Goal: Task Accomplishment & Management: Manage account settings

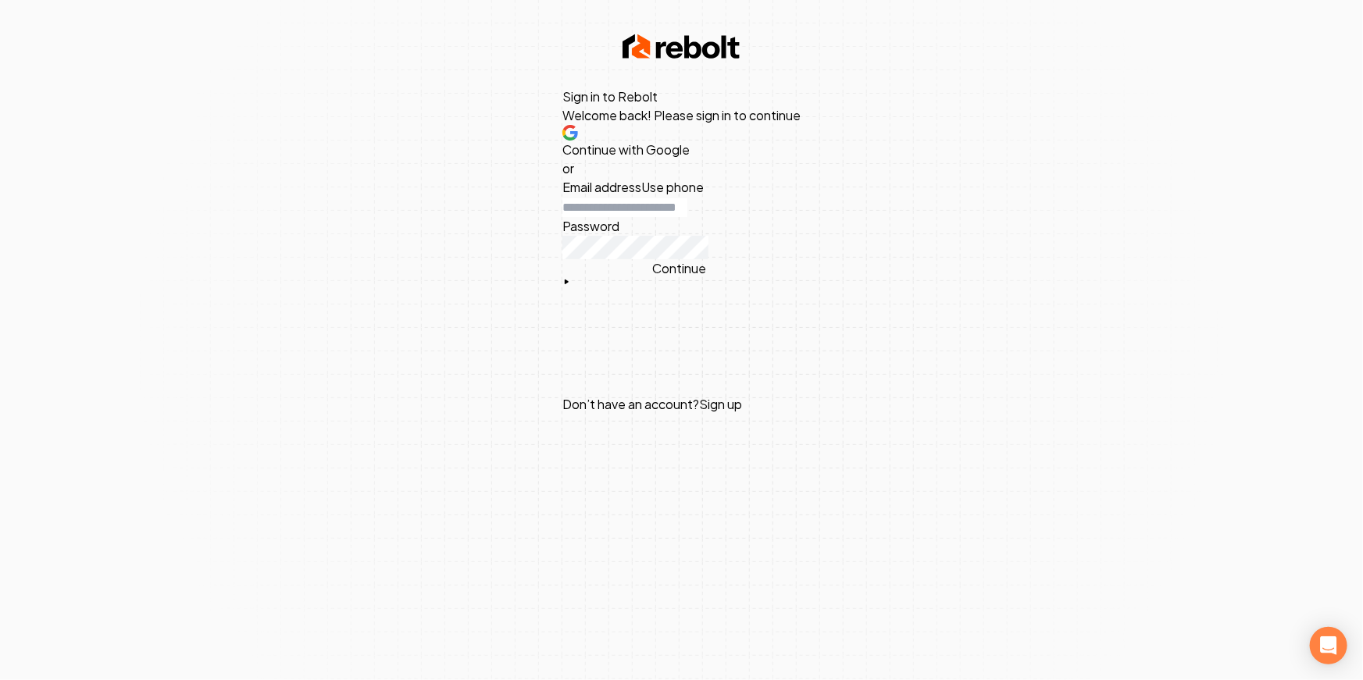
click at [687, 158] on span "Continue with Google" at bounding box center [625, 149] width 127 height 16
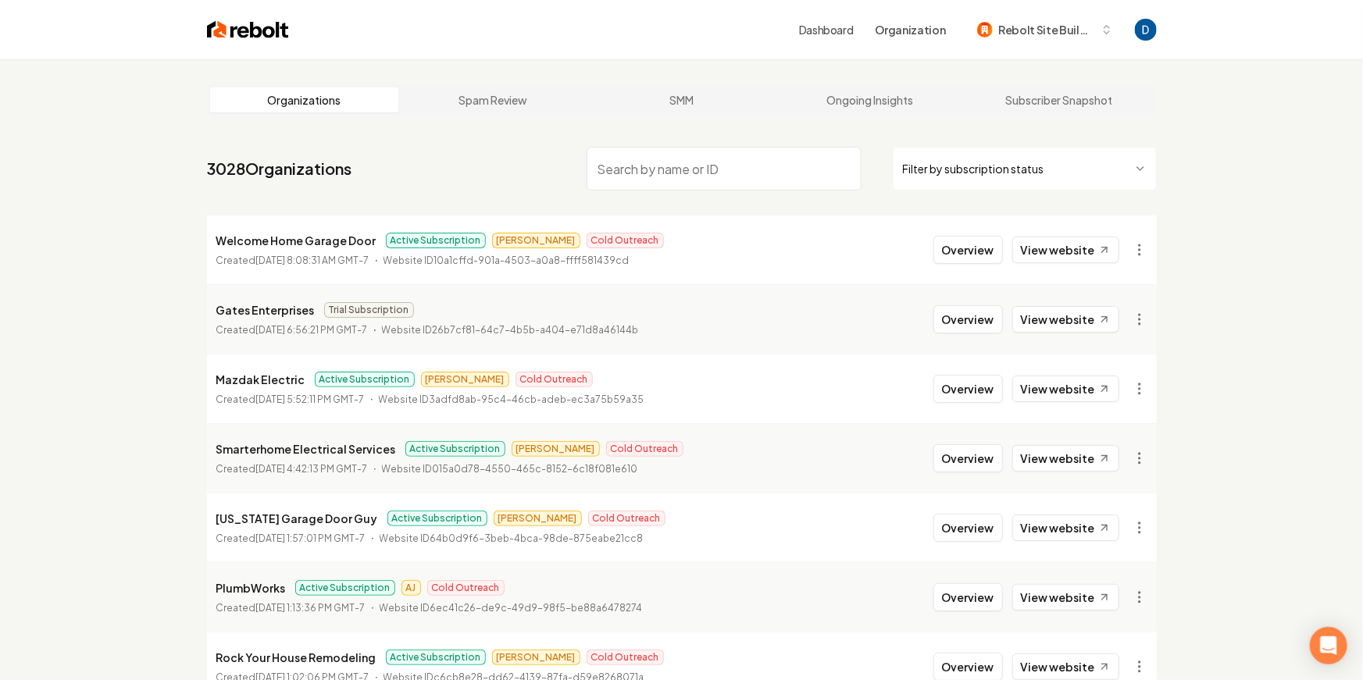
click at [732, 161] on input "search" at bounding box center [724, 169] width 275 height 44
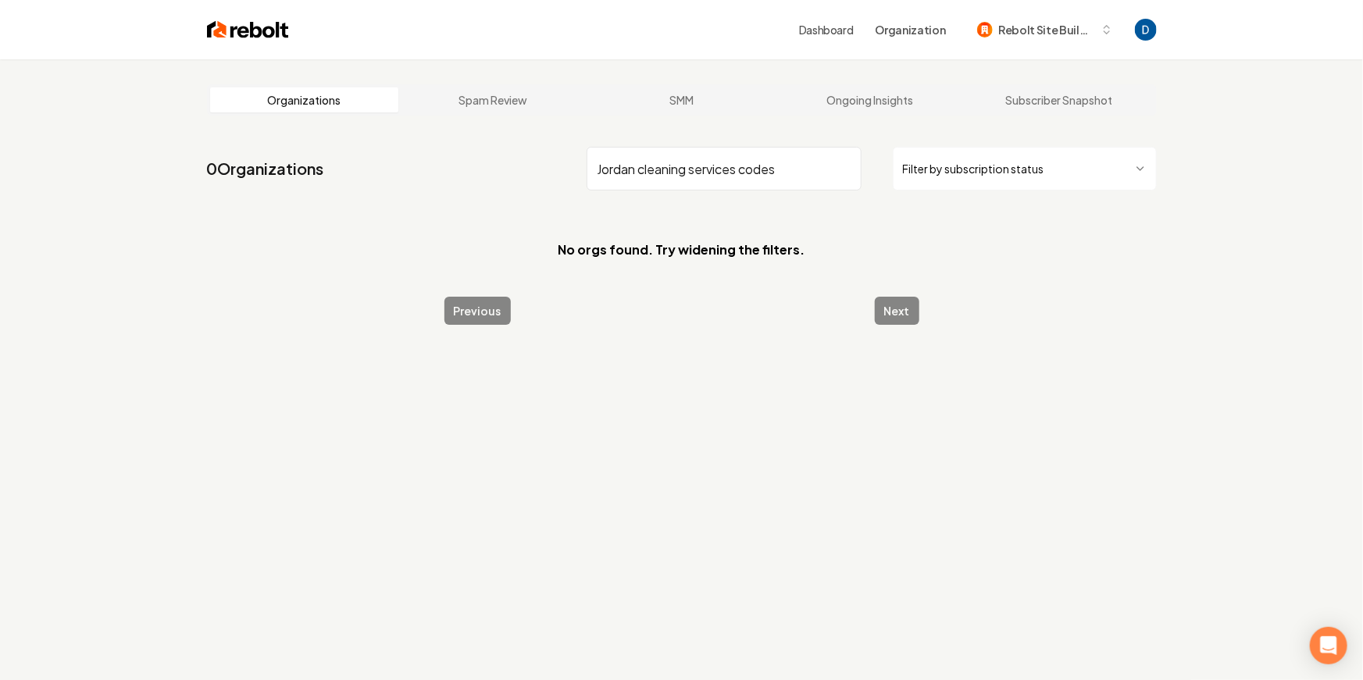
click at [732, 166] on input "Jordan cleaning services codes" at bounding box center [724, 169] width 275 height 44
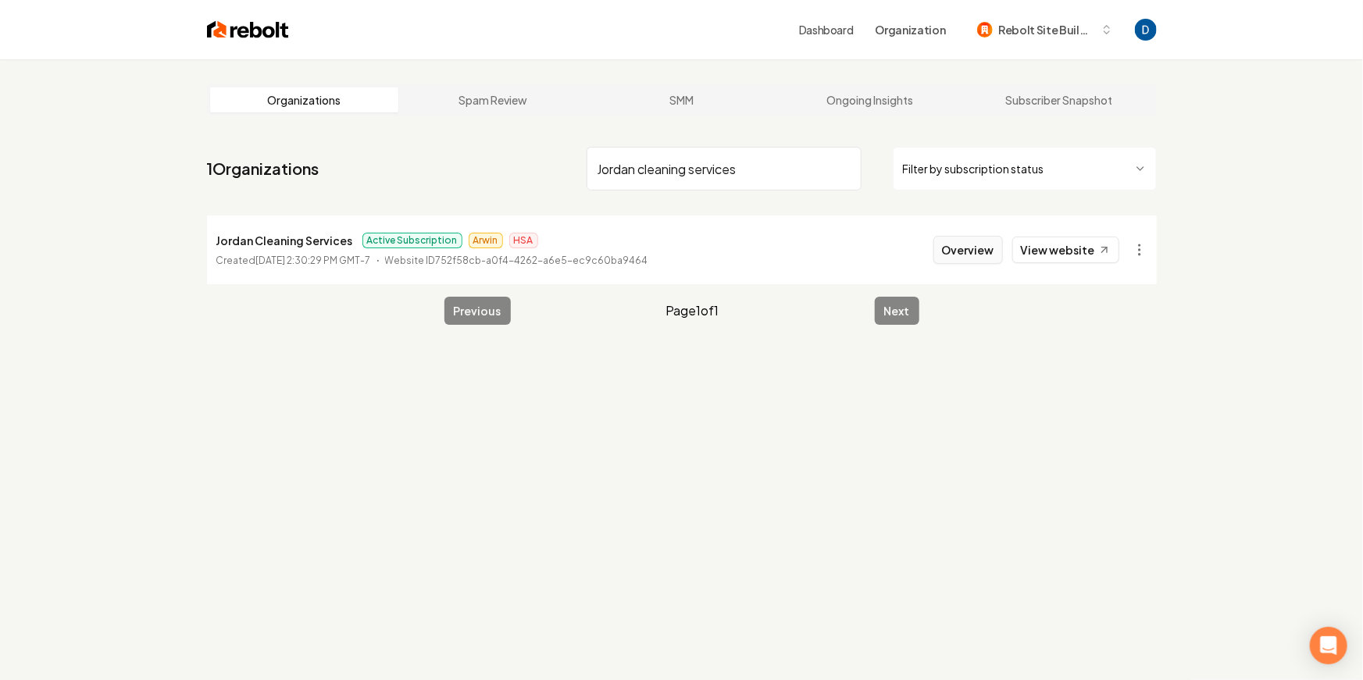
type input "Jordan cleaning services"
click at [959, 251] on button "Overview" at bounding box center [968, 250] width 70 height 28
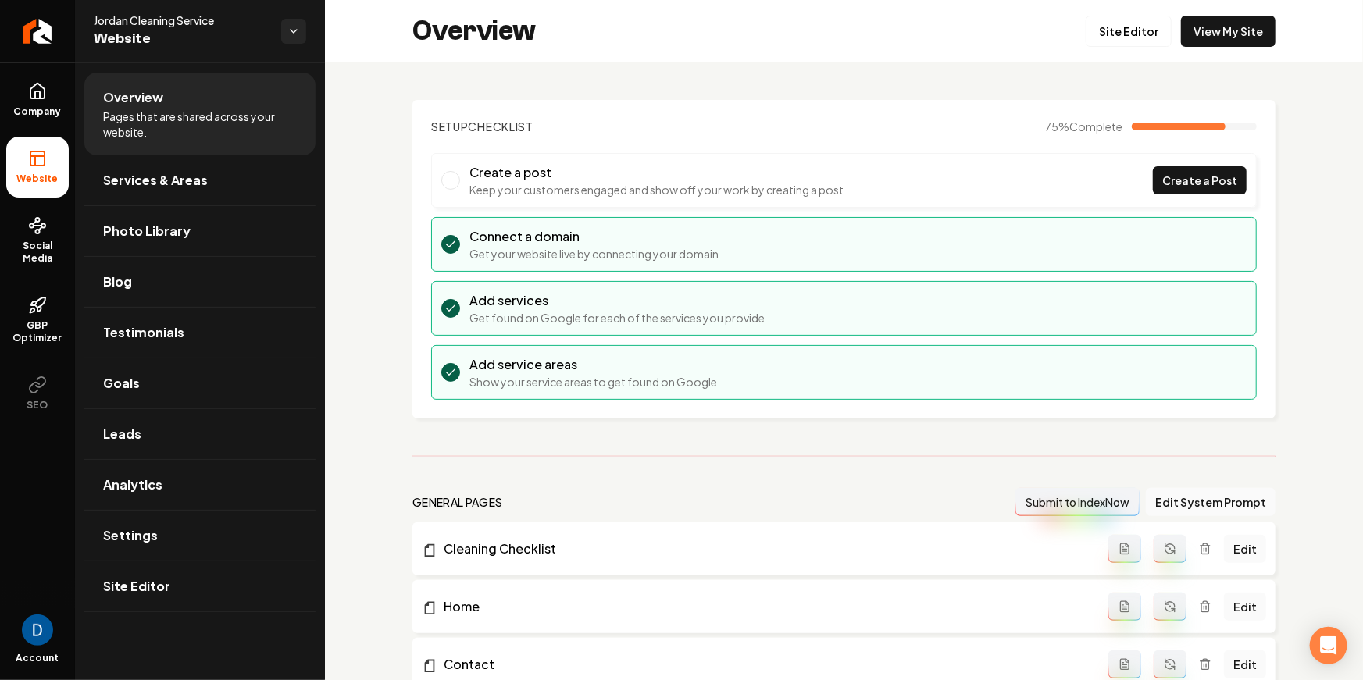
click at [872, 178] on li "Create a post Keep your customers engaged and show off your work by creating a …" at bounding box center [844, 180] width 826 height 55
click at [1140, 23] on link "Site Editor" at bounding box center [1129, 31] width 86 height 31
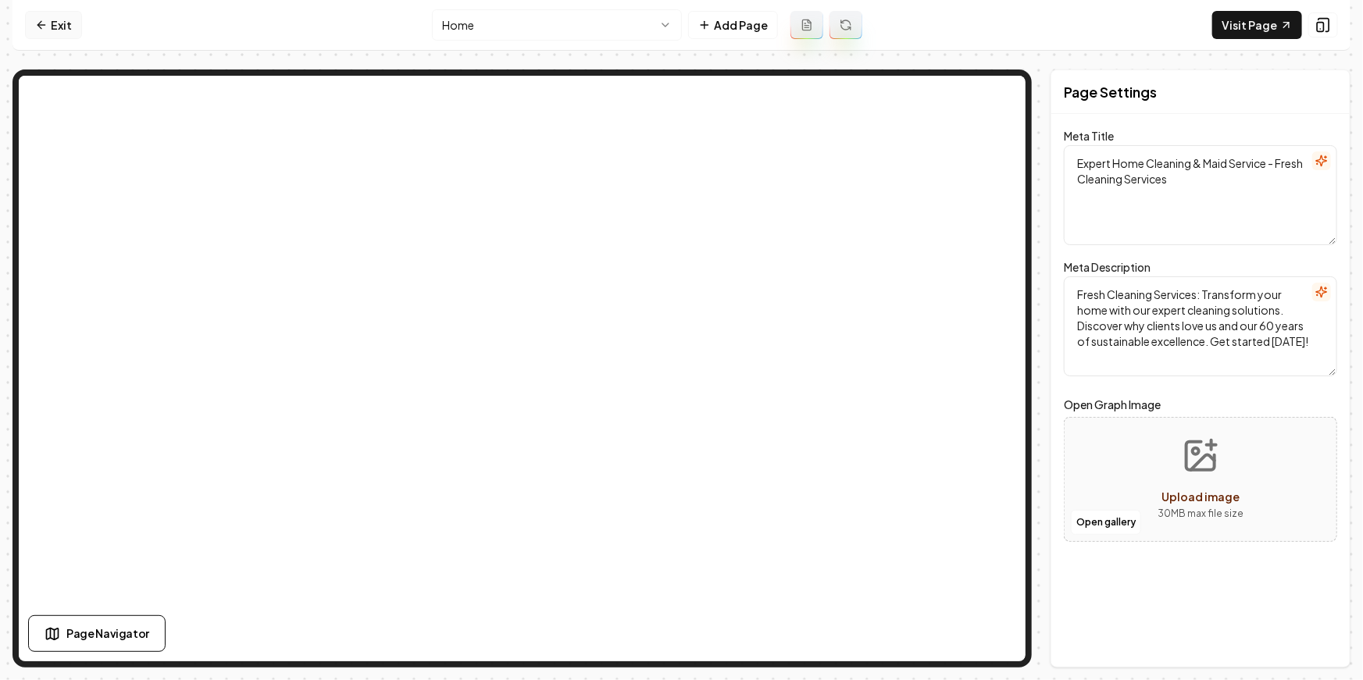
click at [41, 17] on link "Exit" at bounding box center [53, 25] width 57 height 28
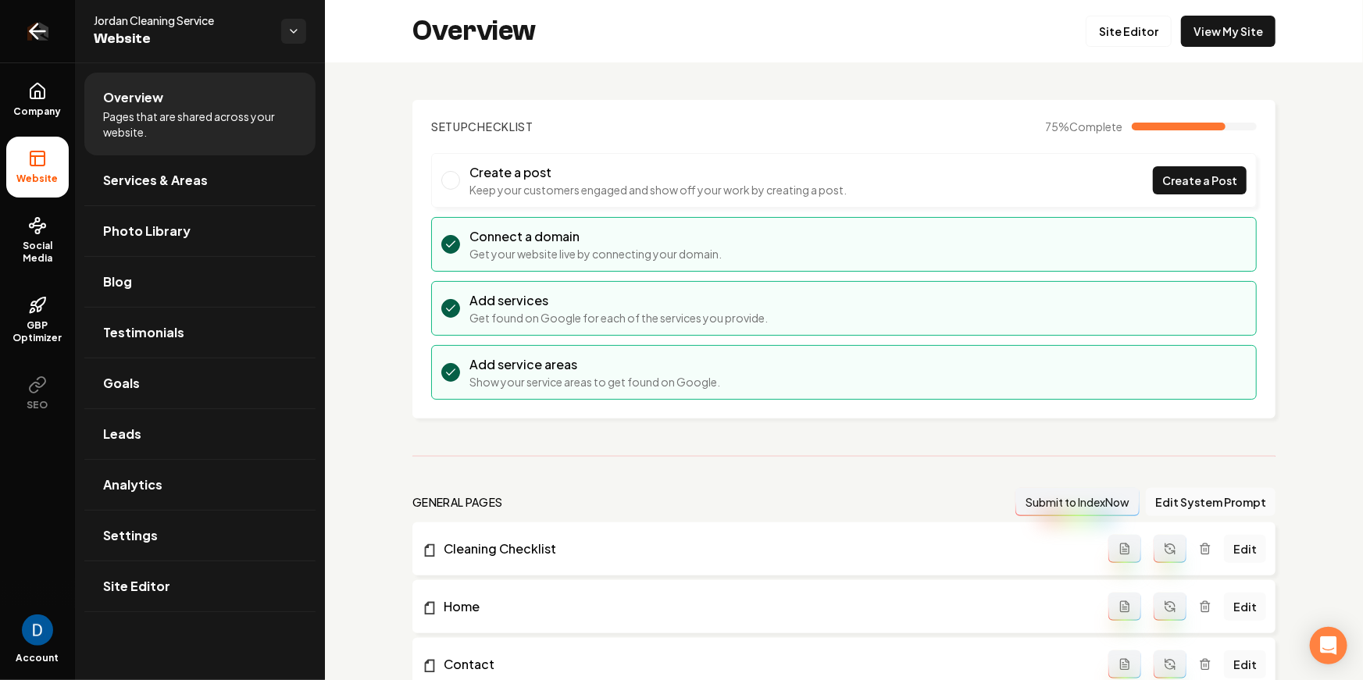
click at [37, 16] on link "Return to dashboard" at bounding box center [37, 31] width 75 height 62
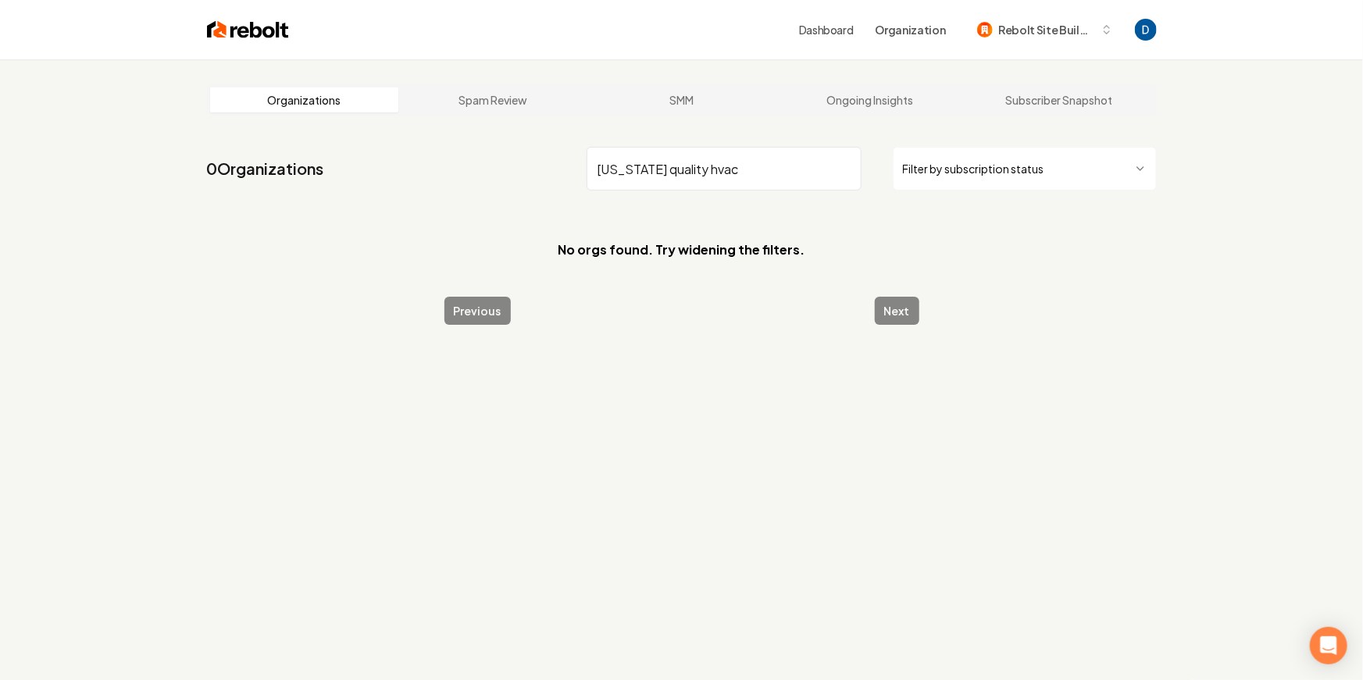
click at [607, 172] on input "utah quality hvac" at bounding box center [724, 169] width 275 height 44
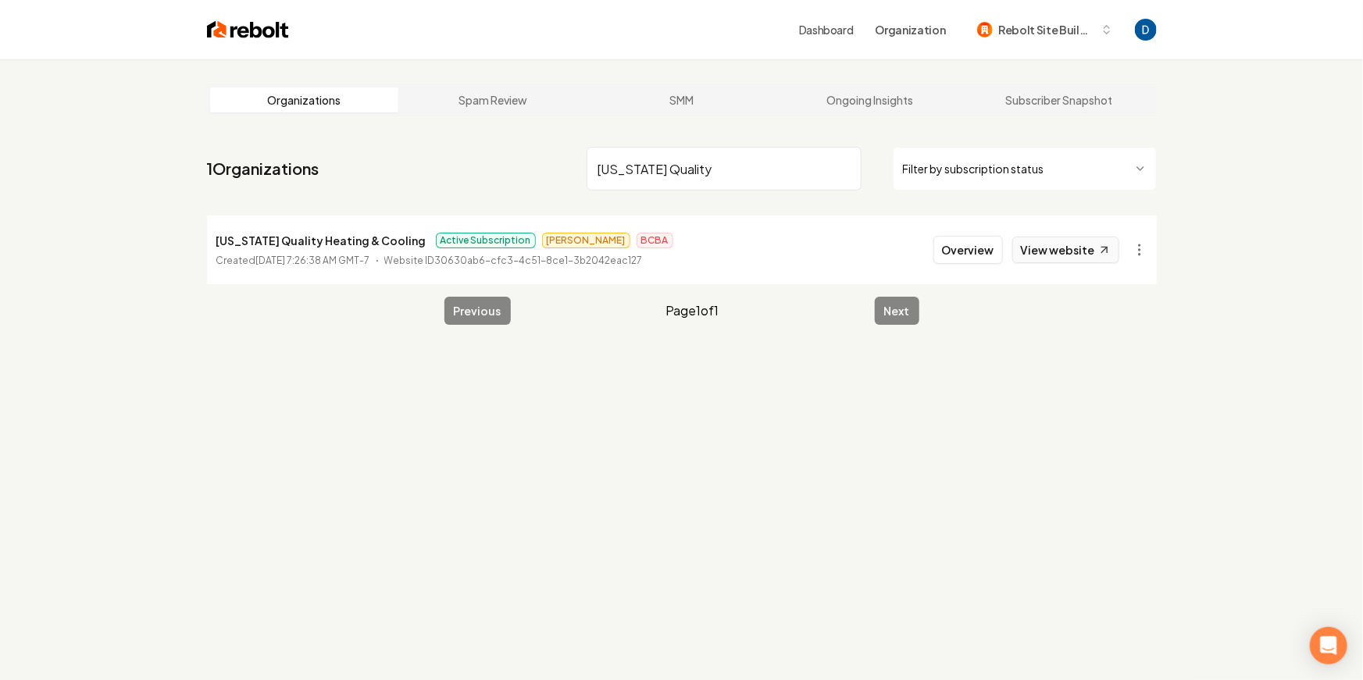
click at [1101, 259] on link "View website" at bounding box center [1065, 250] width 107 height 27
click at [715, 161] on input "Utah Quality" at bounding box center [724, 169] width 275 height 44
paste input "Tmh Roofing"
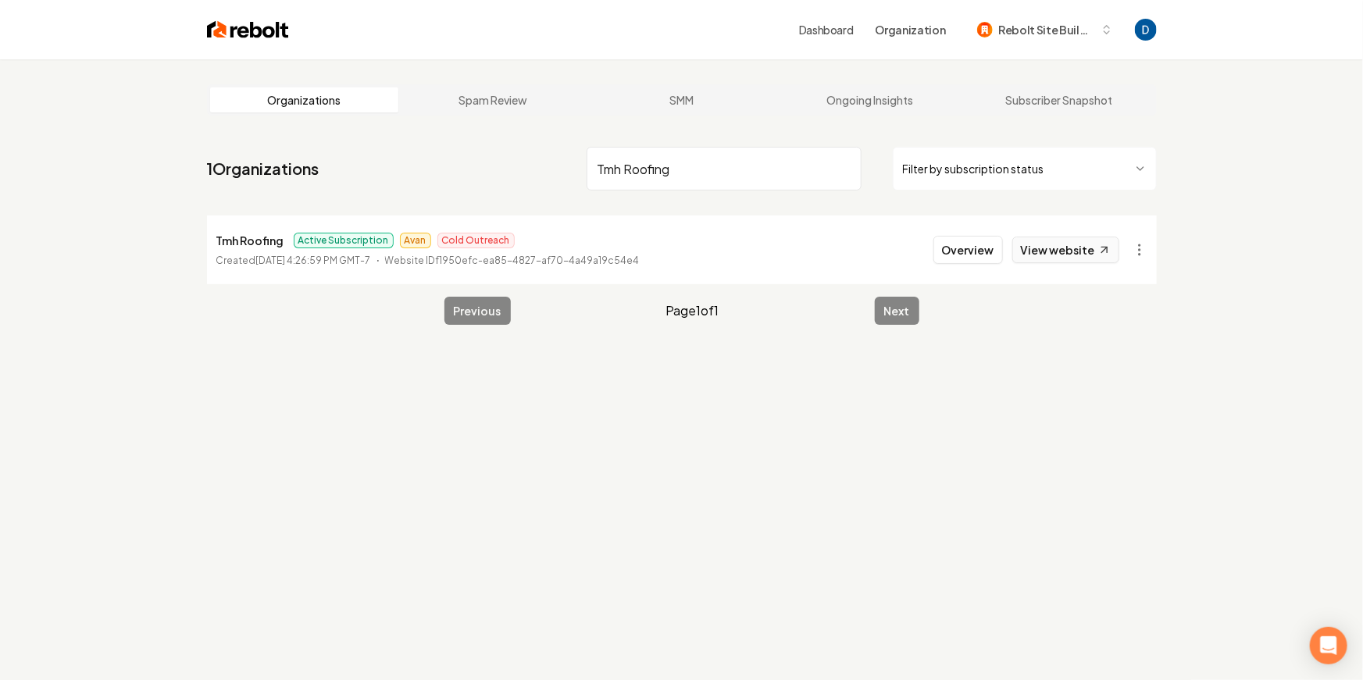
click at [1087, 252] on link "View website" at bounding box center [1065, 250] width 107 height 27
click at [720, 158] on input "Tmh Roofing" at bounding box center [724, 169] width 275 height 44
paste input "Cedar Ridge Exteriors"
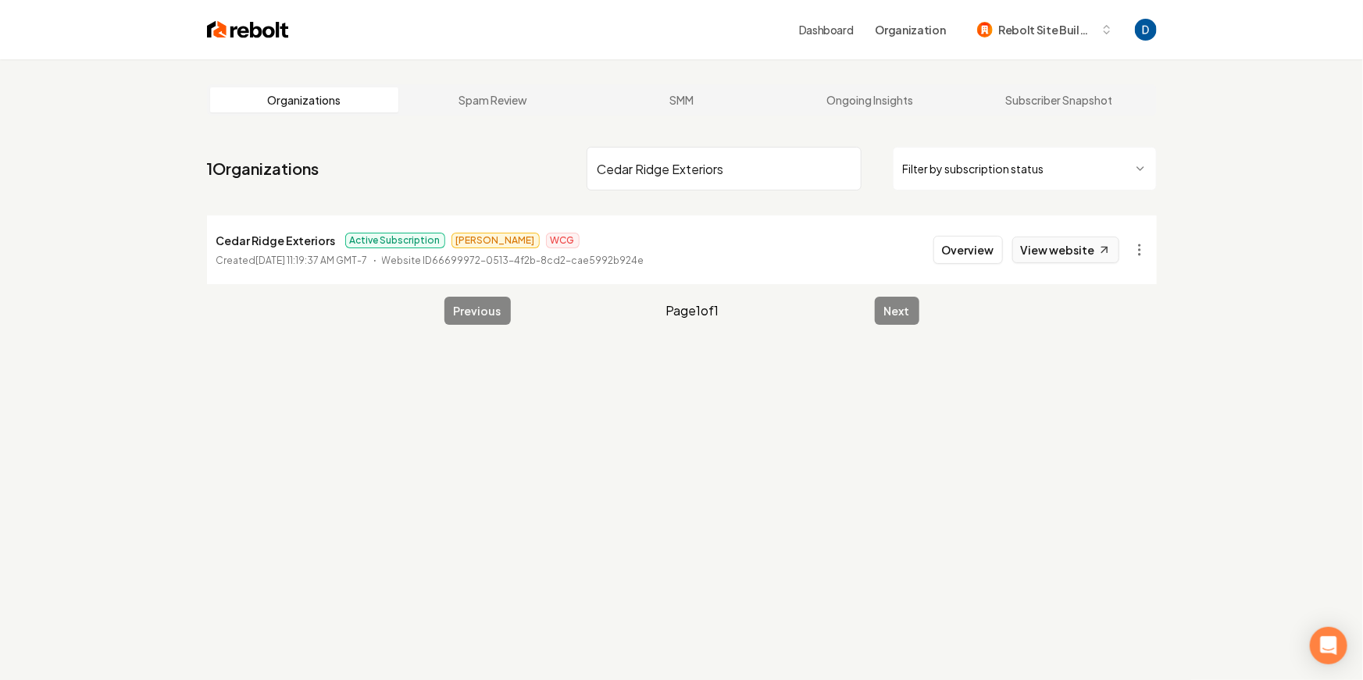
click at [1079, 254] on link "View website" at bounding box center [1065, 250] width 107 height 27
click at [690, 159] on input "Cedar Ridge Exteriors" at bounding box center [724, 169] width 275 height 44
type input "Veteran's plumbi"
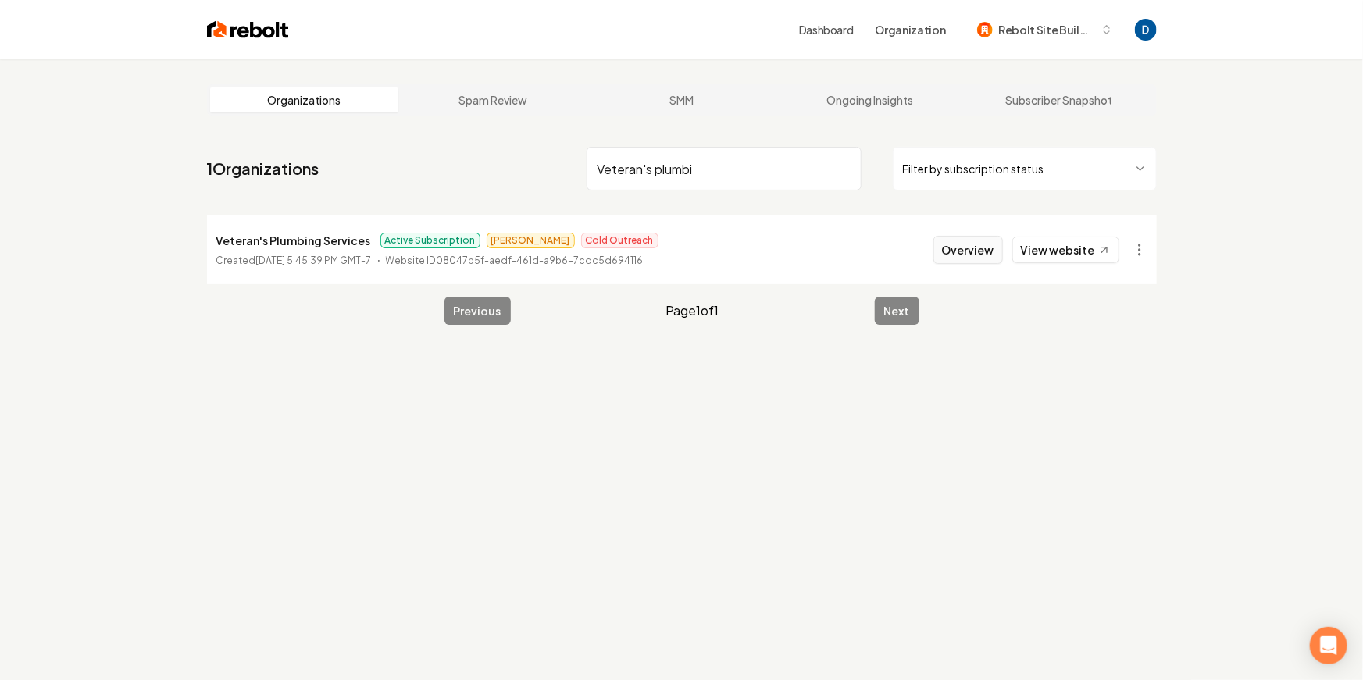
click at [950, 259] on button "Overview" at bounding box center [968, 250] width 70 height 28
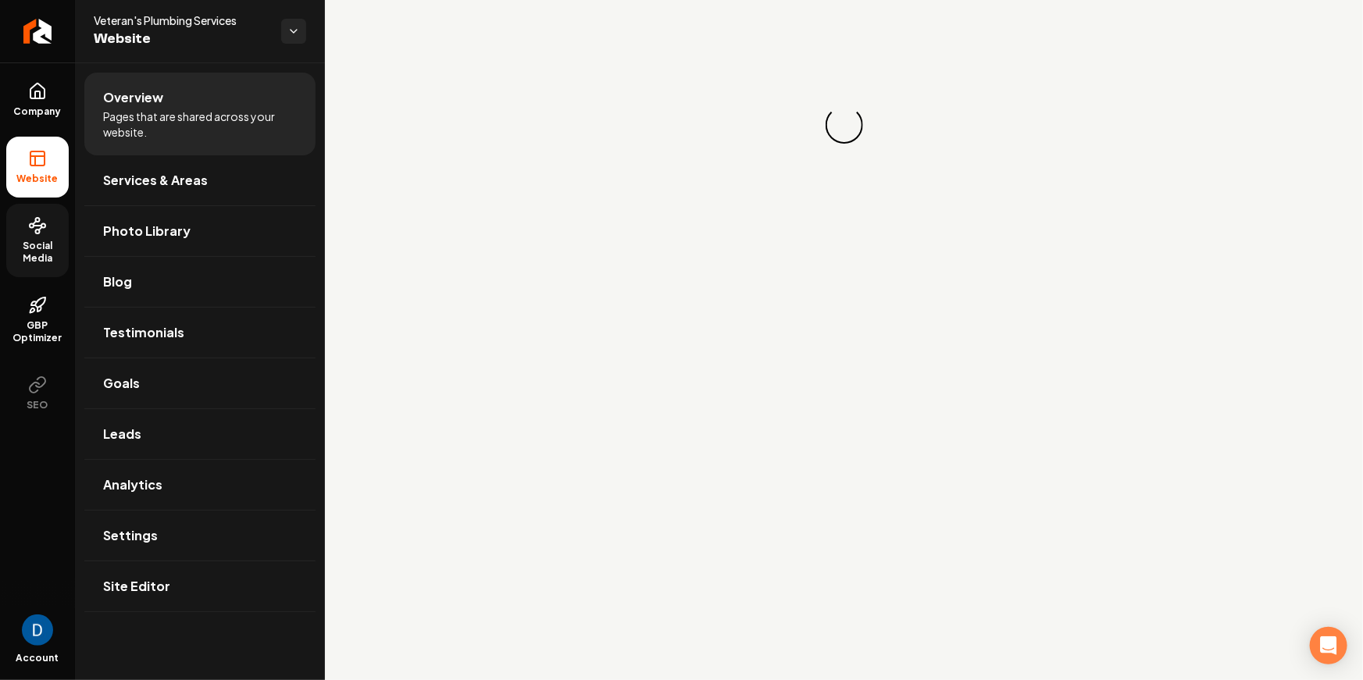
click at [34, 268] on link "Social Media" at bounding box center [37, 240] width 62 height 73
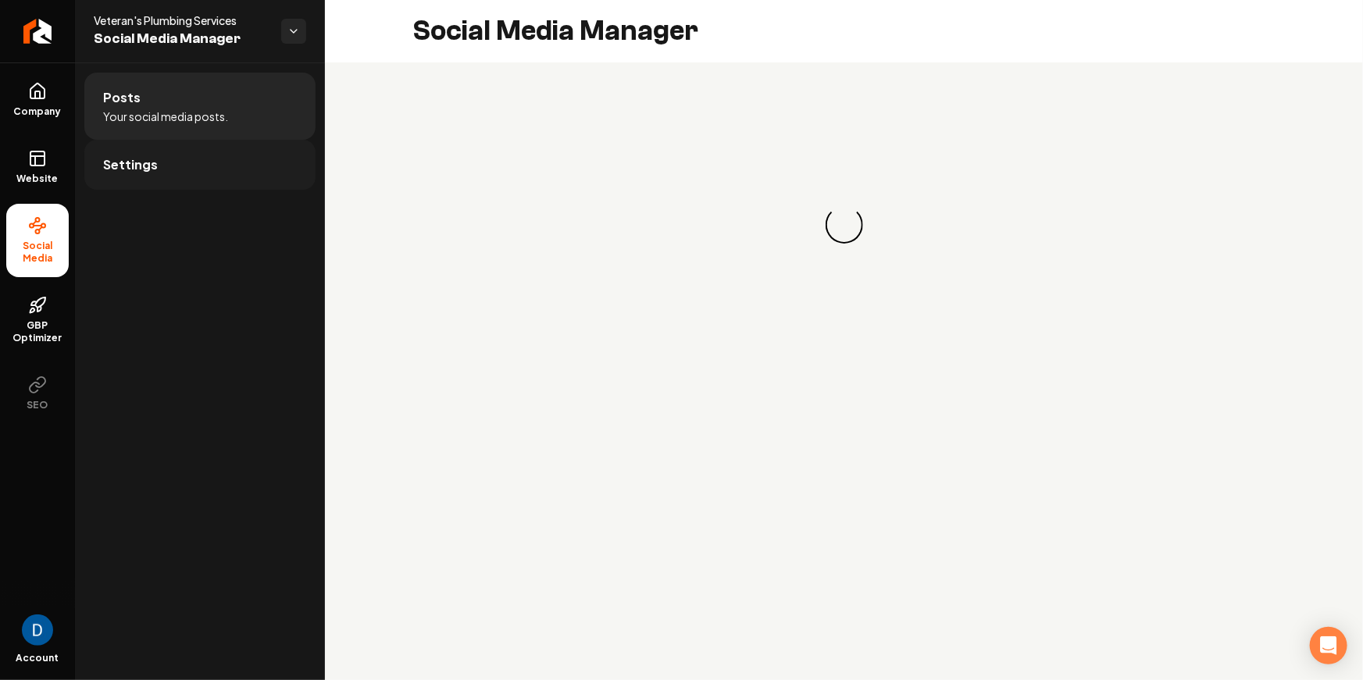
click at [162, 186] on link "Settings" at bounding box center [199, 165] width 231 height 50
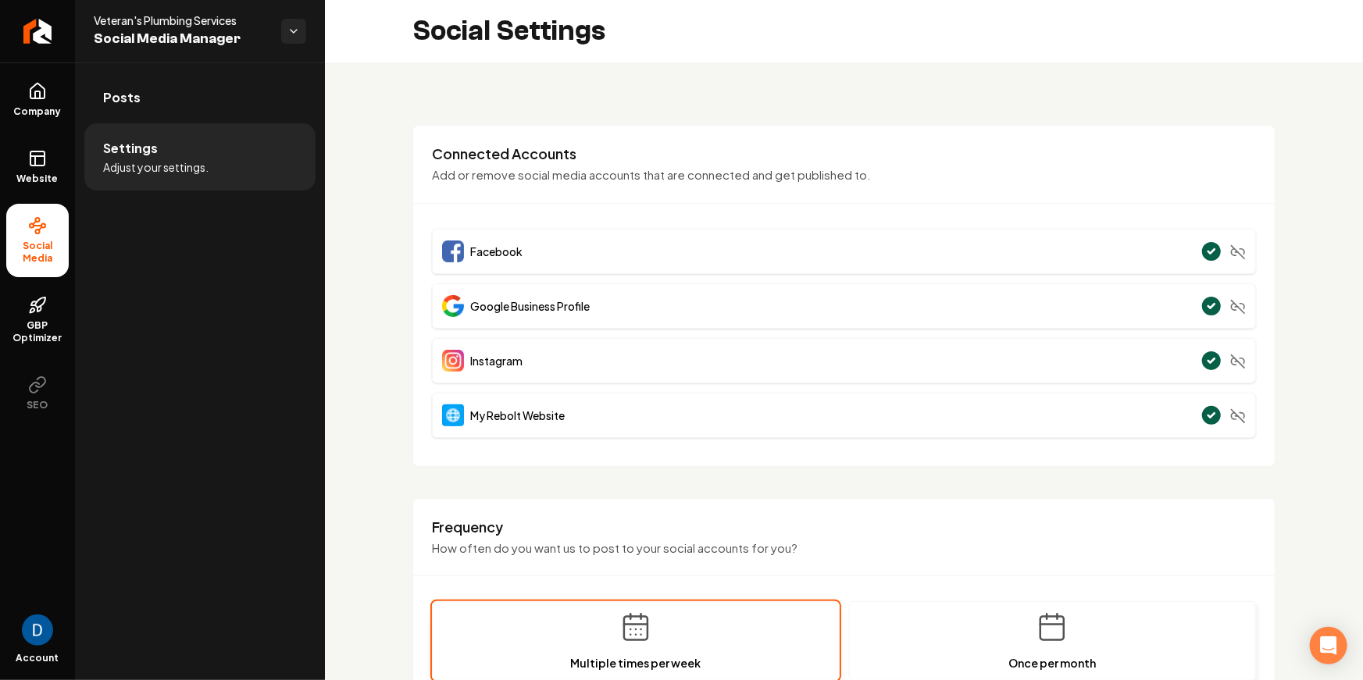
click at [177, 130] on li "Settings Adjust your settings." at bounding box center [199, 156] width 231 height 67
click at [182, 89] on link "Posts" at bounding box center [199, 98] width 231 height 50
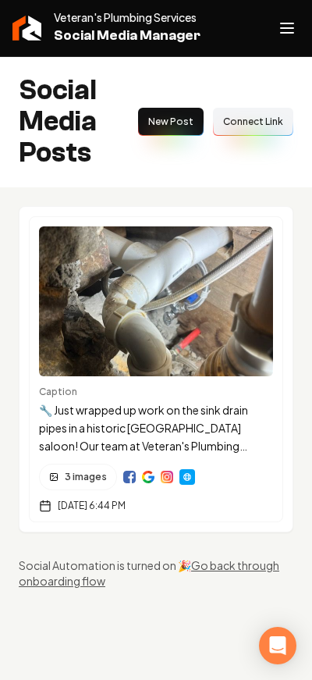
click at [293, 23] on line "Open navigation menu" at bounding box center [287, 23] width 12 height 0
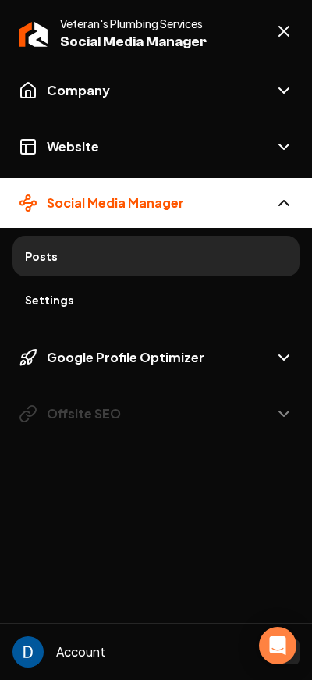
click at [191, 211] on button "Social Media Manager" at bounding box center [156, 203] width 312 height 50
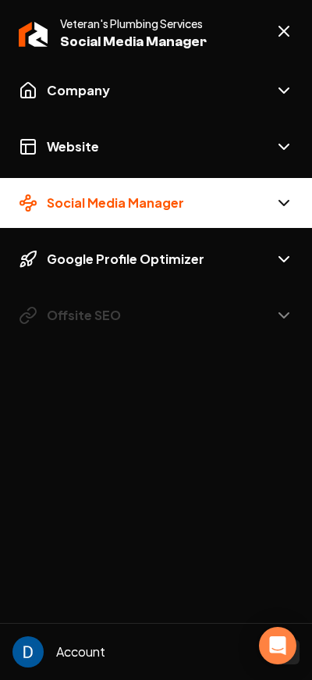
click at [191, 211] on button "Social Media Manager" at bounding box center [156, 203] width 312 height 50
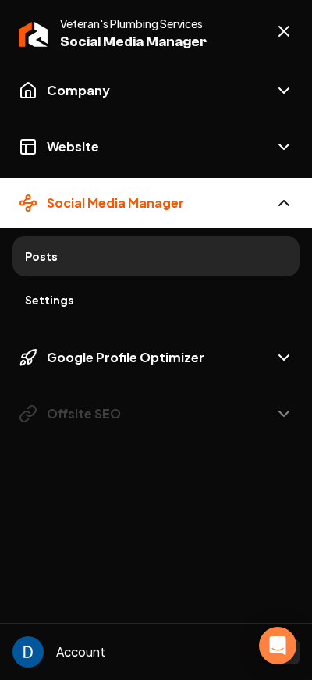
click at [165, 252] on span "Posts" at bounding box center [156, 256] width 262 height 16
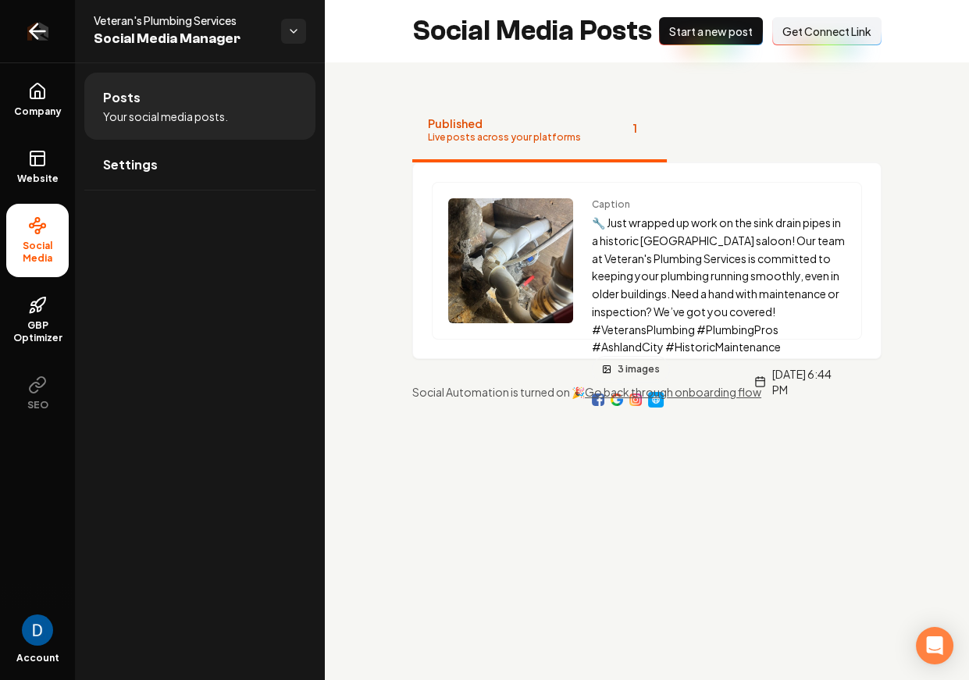
click at [45, 36] on icon "Return to dashboard" at bounding box center [37, 31] width 25 height 25
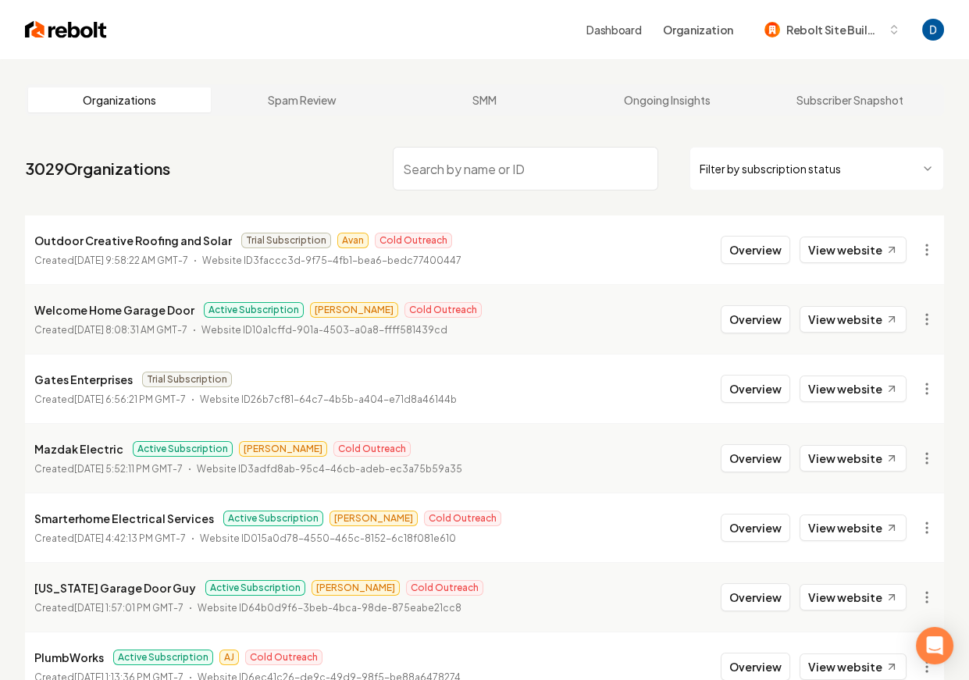
paste input "Peoples Plumber"
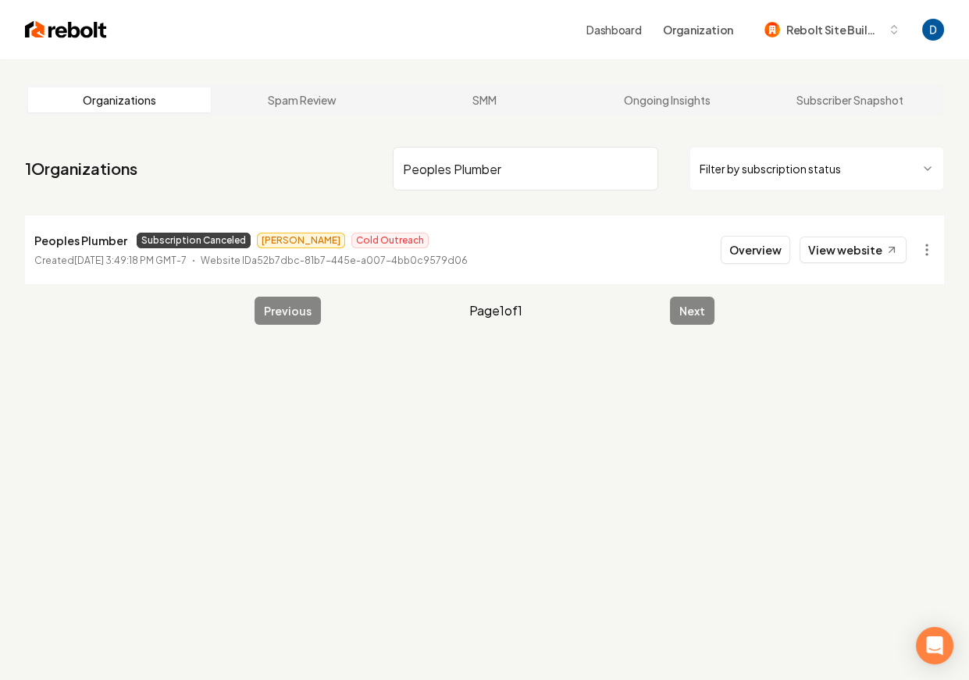
click at [219, 242] on span "Subscription Canceled" at bounding box center [194, 241] width 114 height 16
click at [486, 179] on input "Peoples Plumber" at bounding box center [526, 169] width 266 height 44
click at [486, 178] on input "Peoples Plumber" at bounding box center [526, 169] width 266 height 44
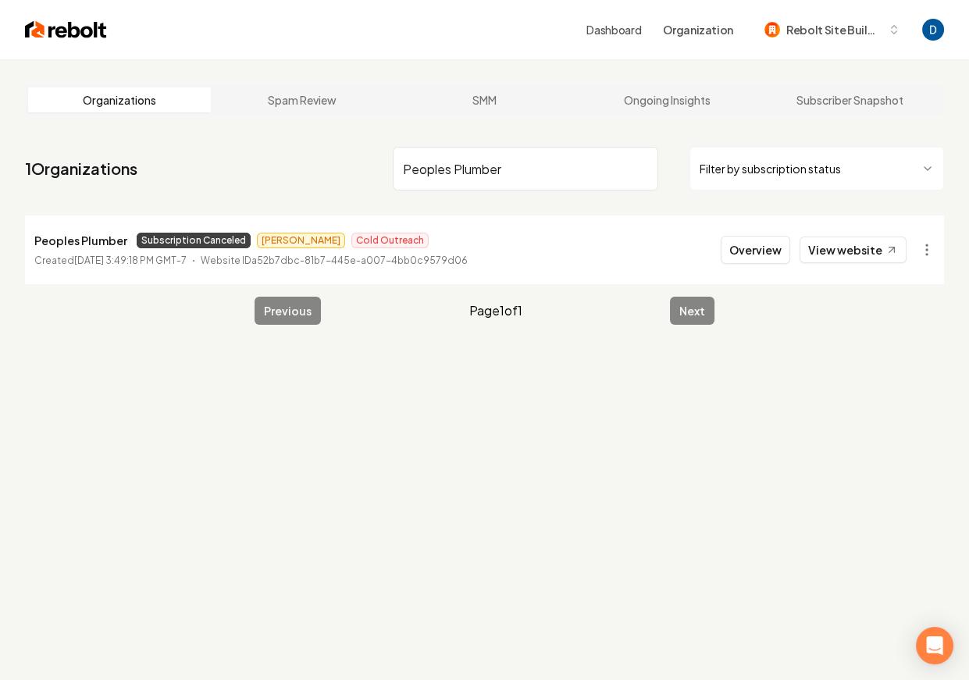
click at [486, 178] on input "Peoples Plumber" at bounding box center [526, 169] width 266 height 44
paste input "Esco Heating And Cooling"
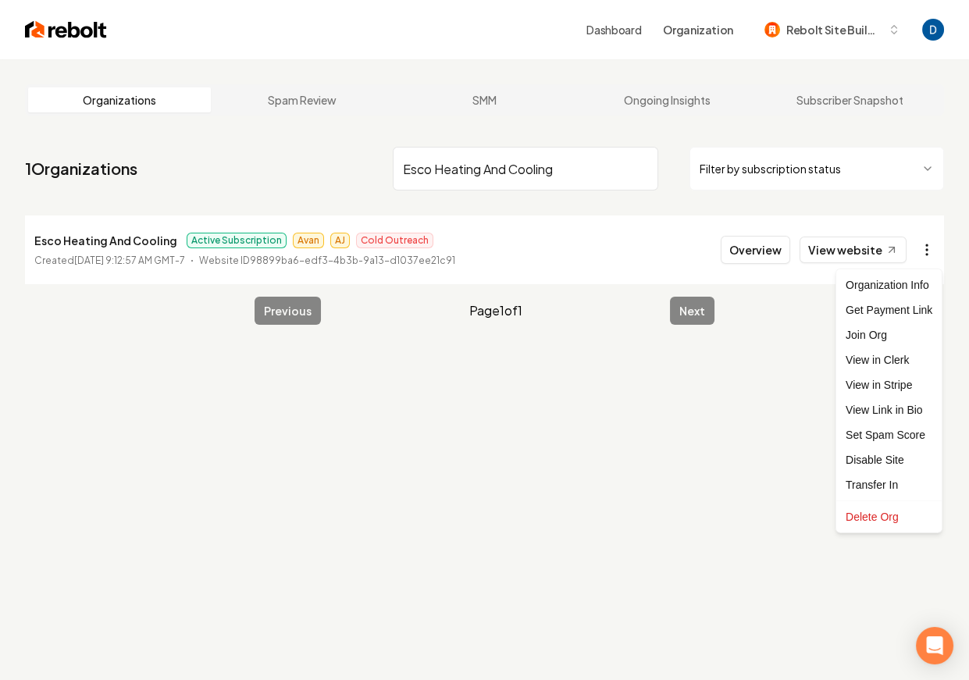
click at [935, 248] on html "Dashboard Organization Rebolt Site Builder Organizations Spam Review SMM Ongoin…" at bounding box center [484, 340] width 969 height 680
click at [883, 385] on link "View in Stripe" at bounding box center [889, 385] width 99 height 25
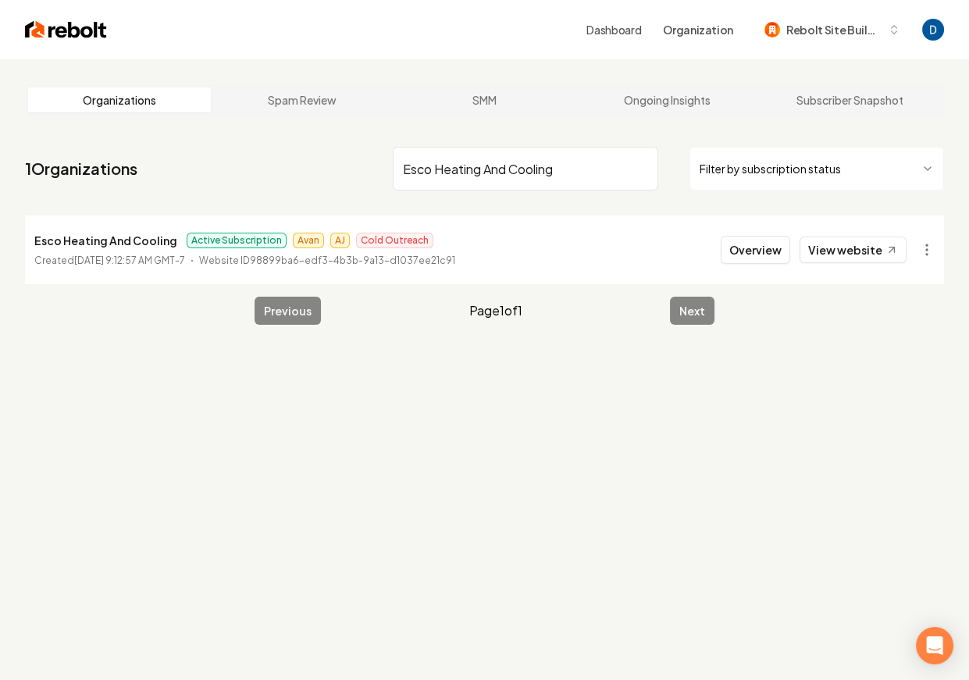
click at [565, 159] on input "Esco Heating And Cooling" at bounding box center [526, 169] width 266 height 44
type input "veteran's"
click at [742, 248] on button "Overview" at bounding box center [756, 250] width 70 height 28
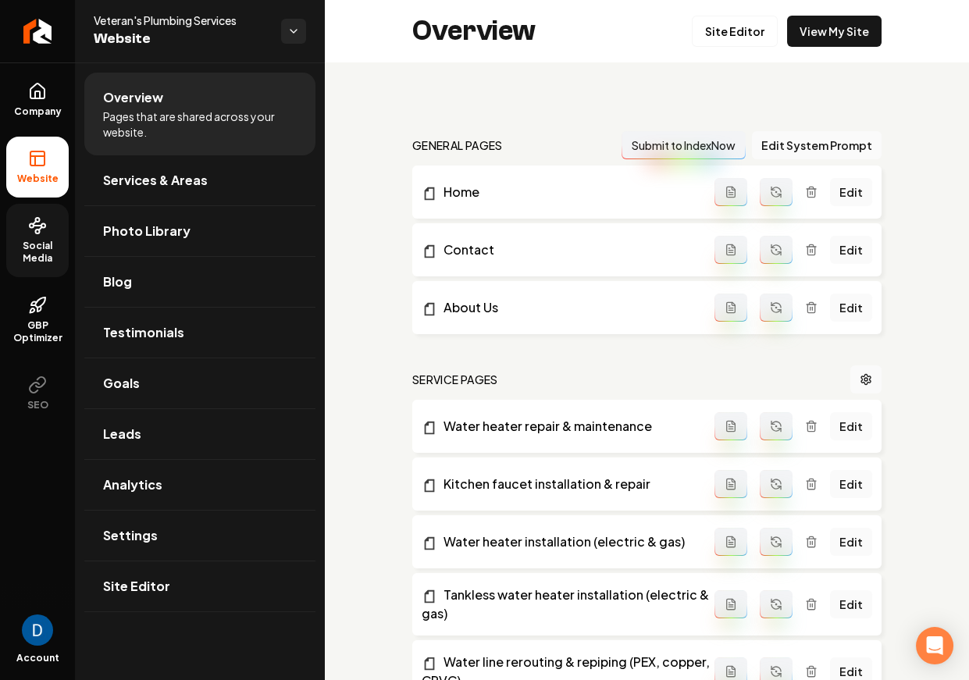
click at [37, 219] on icon at bounding box center [37, 225] width 19 height 19
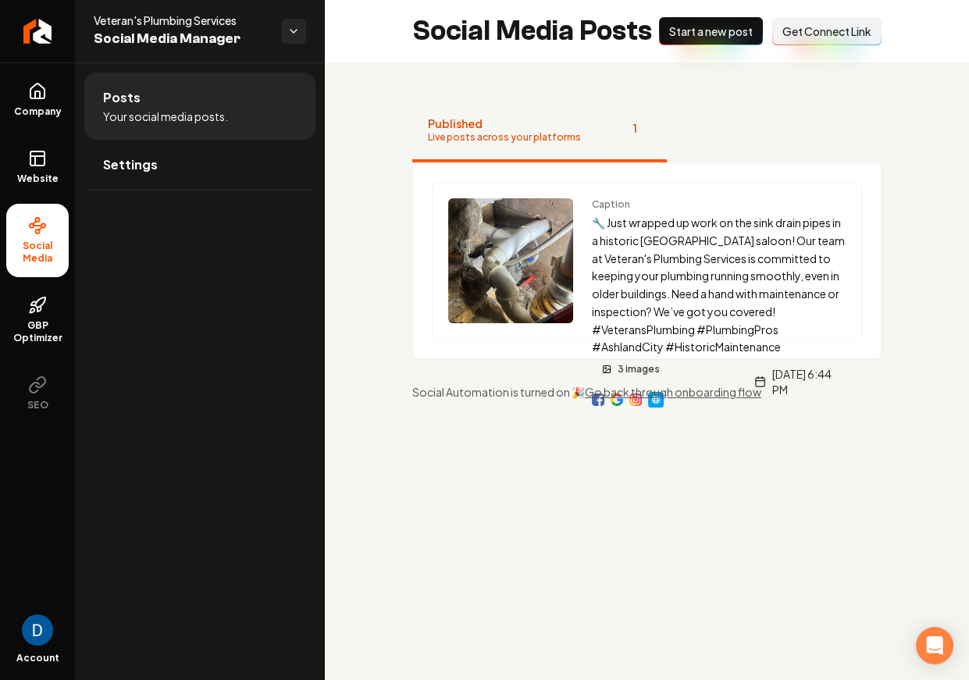
click at [683, 37] on span "Start a new post" at bounding box center [711, 31] width 84 height 16
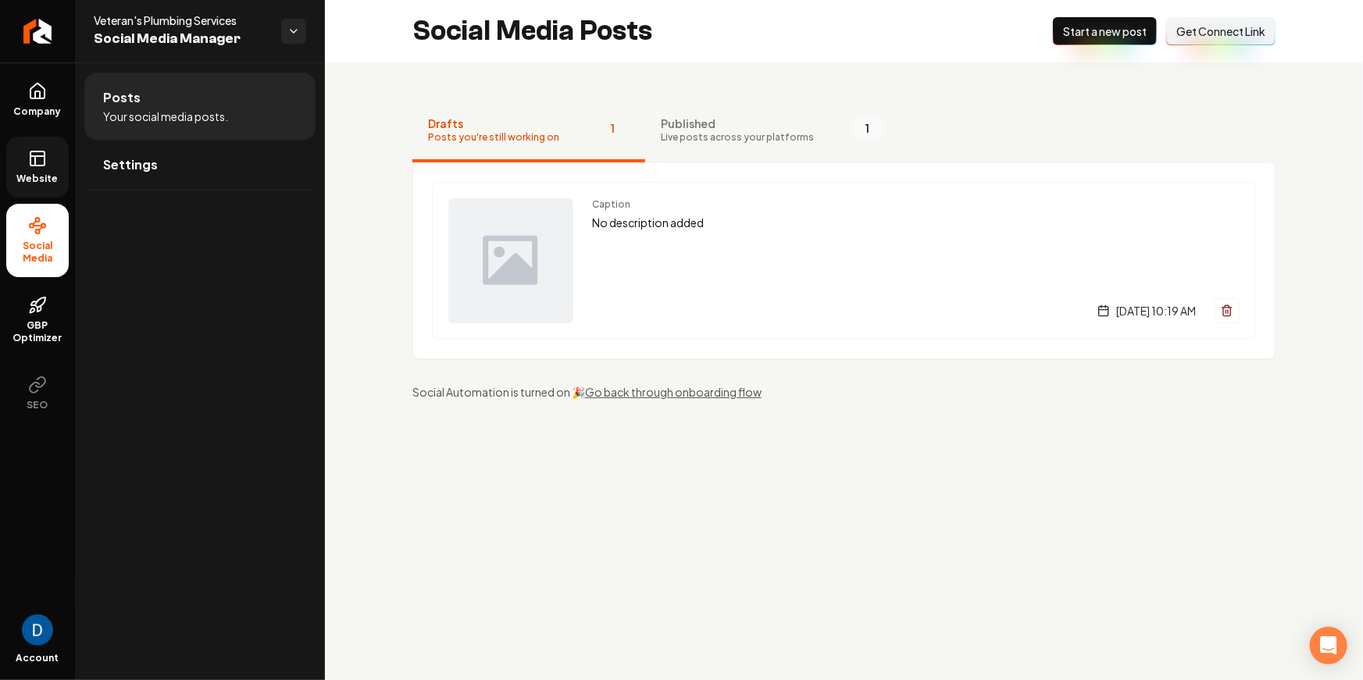
click at [34, 178] on span "Website" at bounding box center [38, 179] width 54 height 12
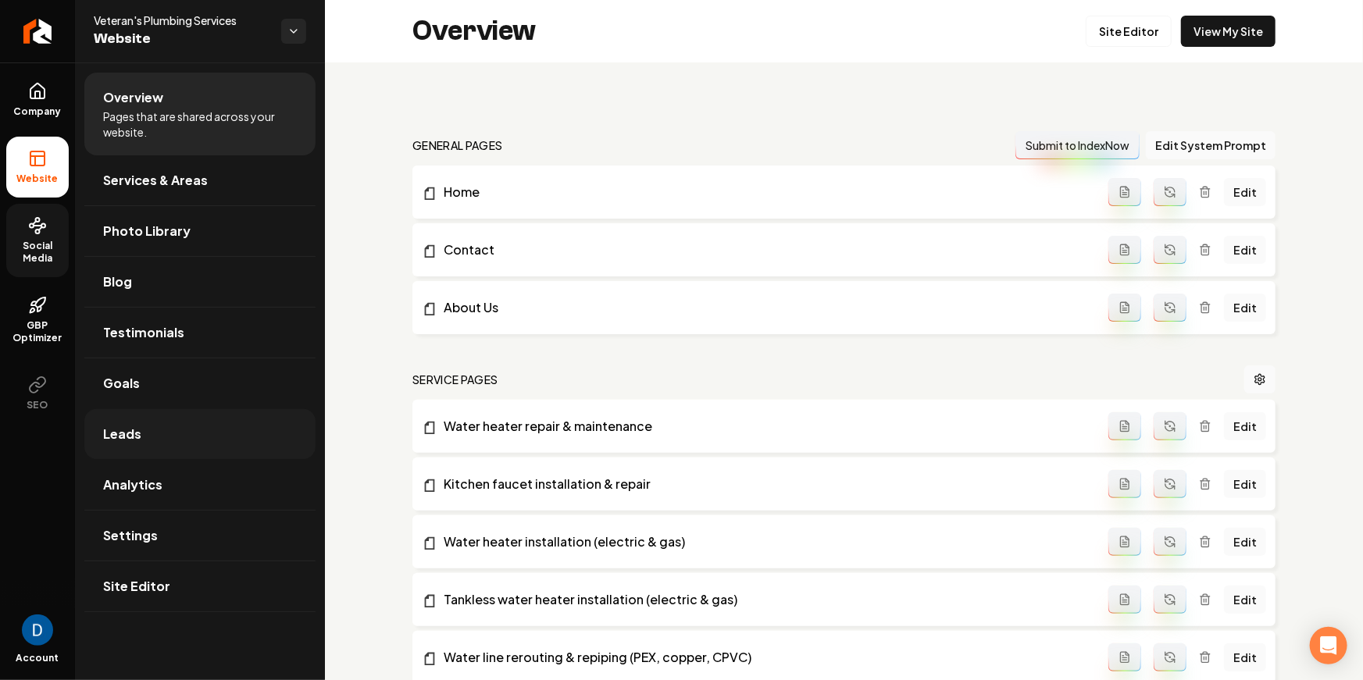
click at [179, 428] on link "Leads" at bounding box center [199, 434] width 231 height 50
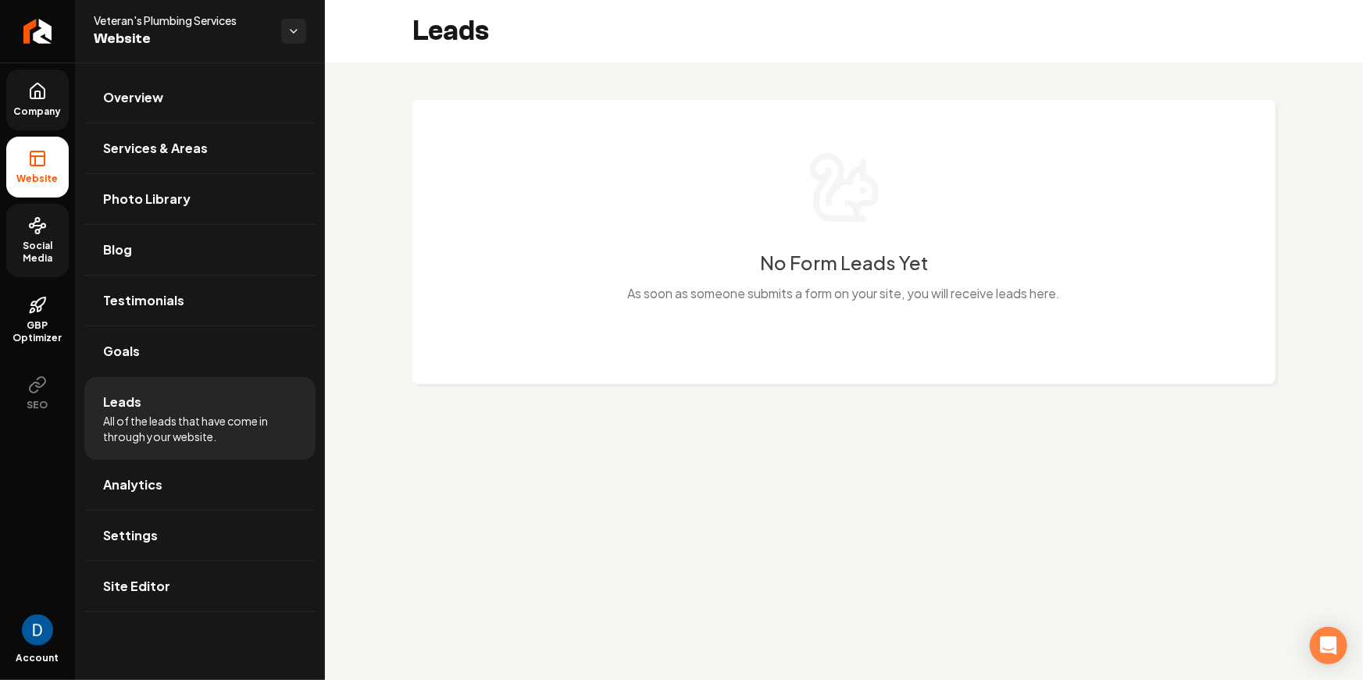
click at [54, 105] on span "Company" at bounding box center [38, 111] width 60 height 12
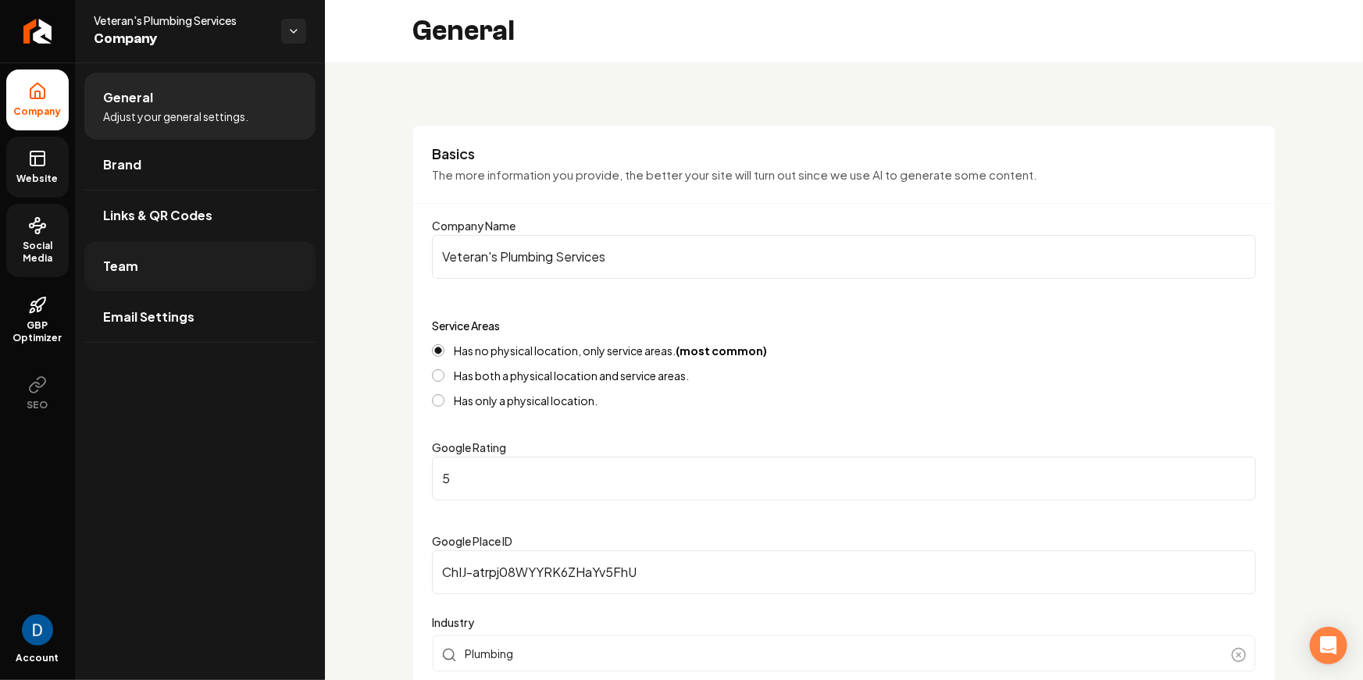
click at [137, 255] on link "Team" at bounding box center [199, 266] width 231 height 50
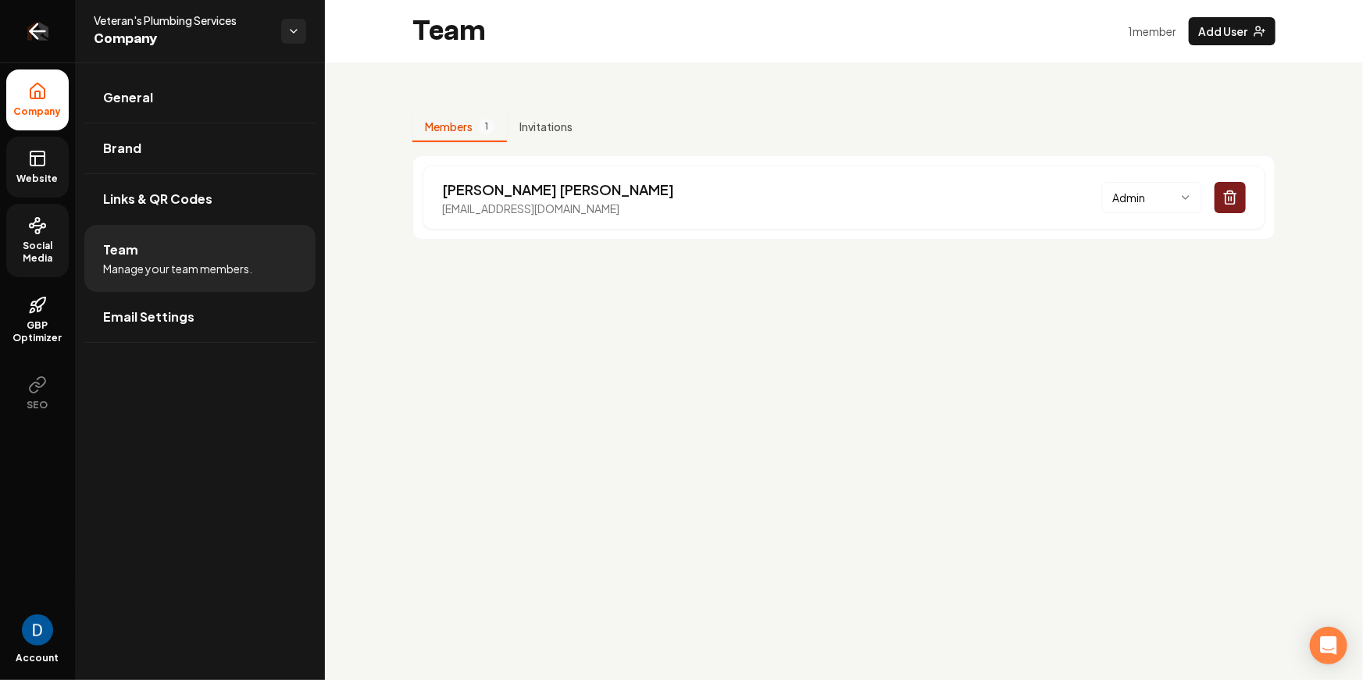
click at [31, 28] on icon "Return to dashboard" at bounding box center [33, 31] width 7 height 15
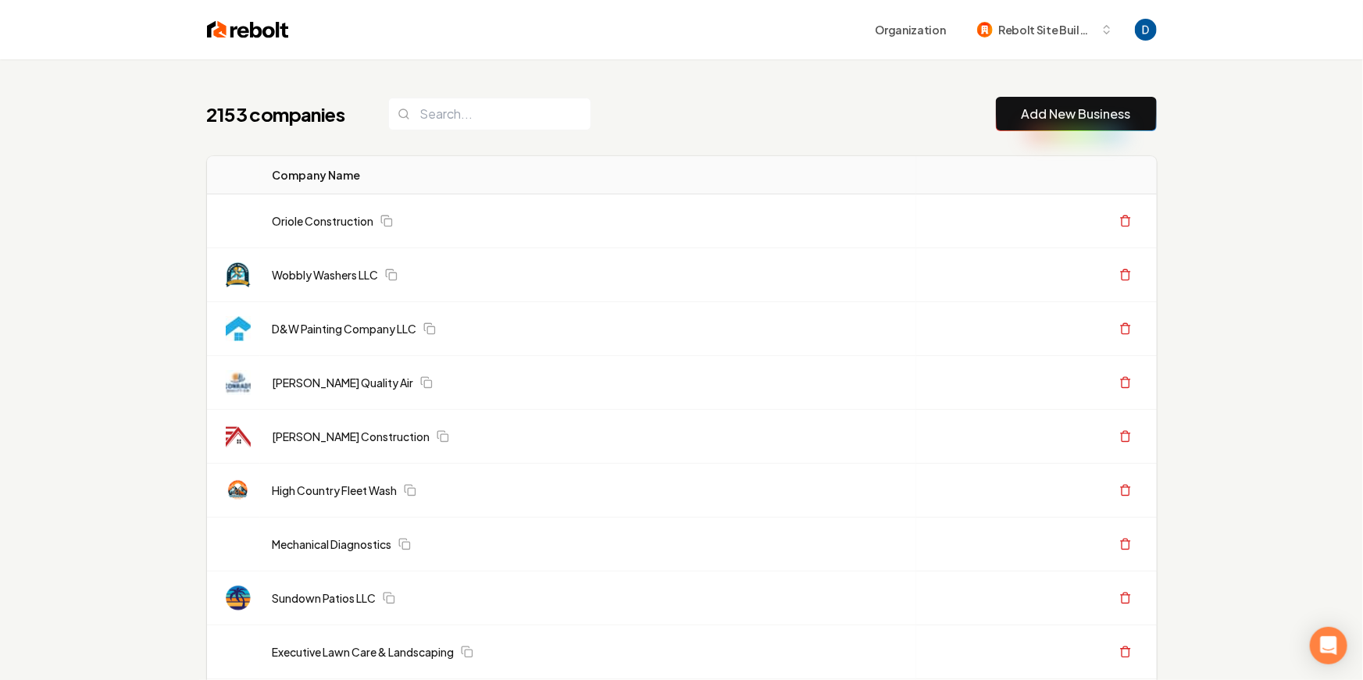
click at [673, 104] on div "2153 companies Add New Business" at bounding box center [682, 114] width 950 height 34
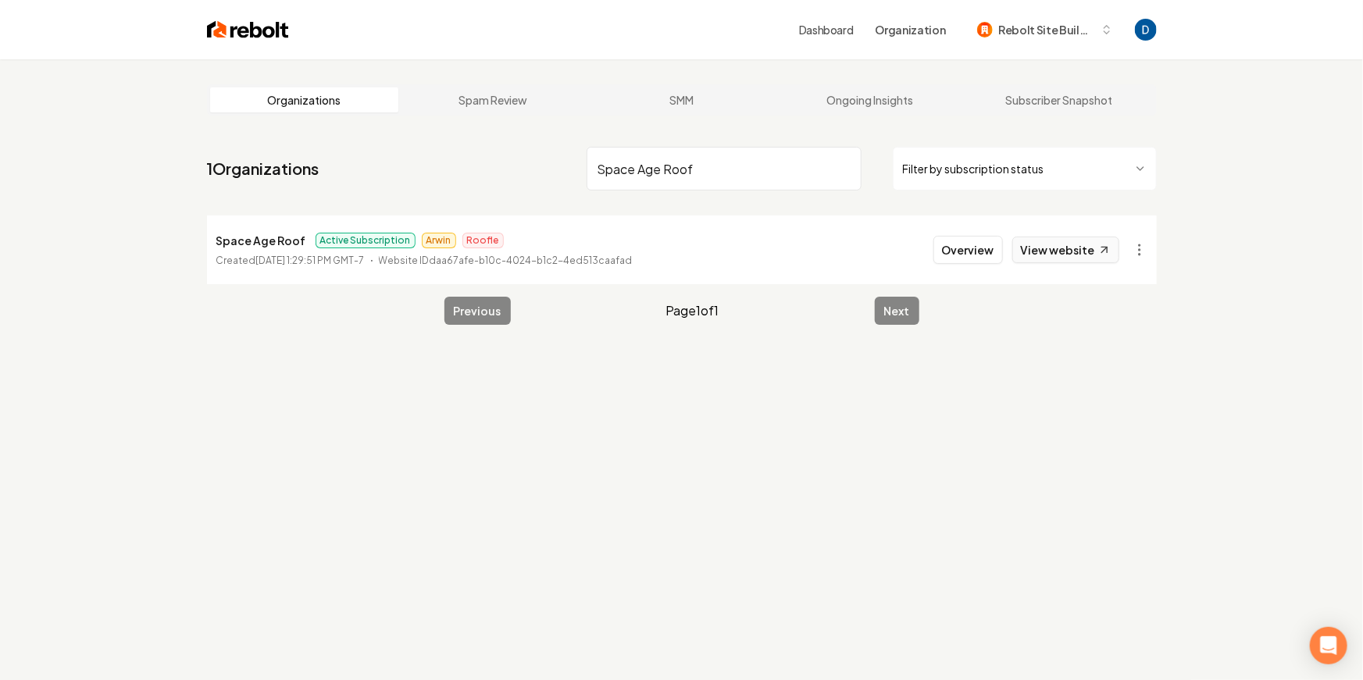
click at [1105, 259] on link "View website" at bounding box center [1065, 250] width 107 height 27
click at [708, 154] on input "Space Age Roof" at bounding box center [724, 169] width 275 height 44
click at [696, 158] on input "Space Age Roof" at bounding box center [724, 169] width 275 height 44
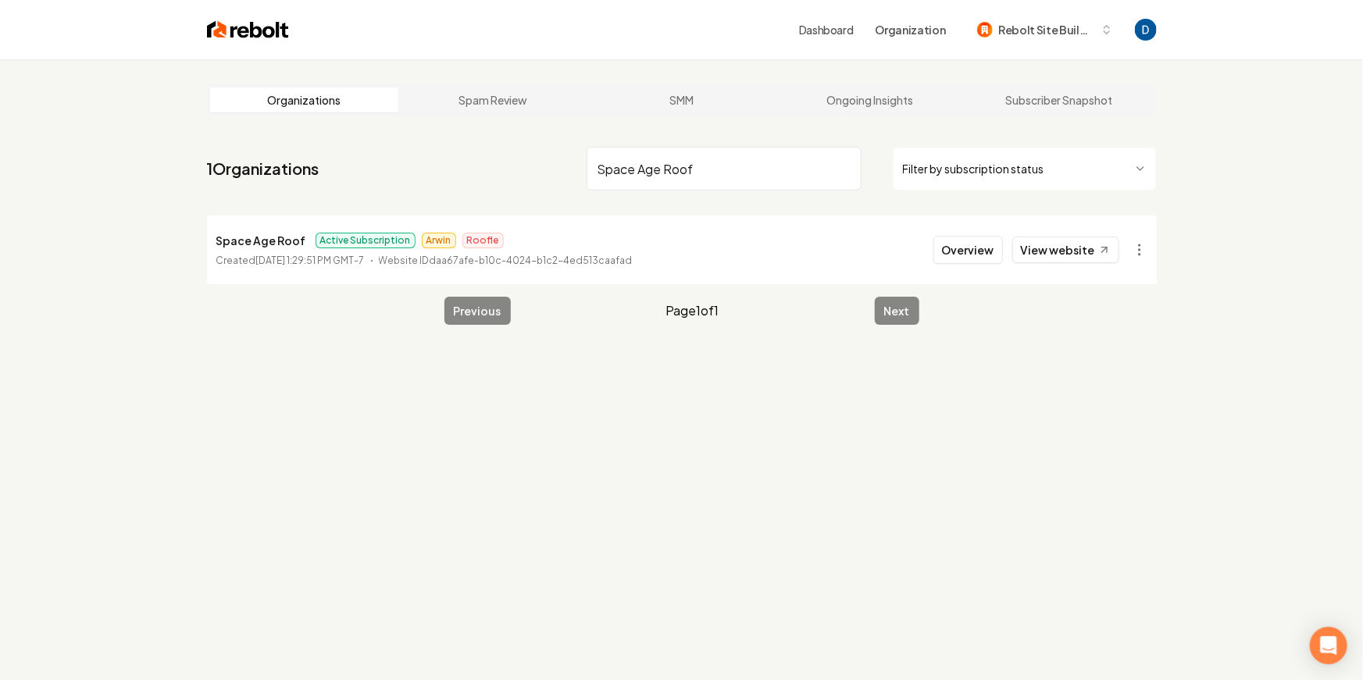
click at [696, 158] on input "Space Age Roof" at bounding box center [724, 169] width 275 height 44
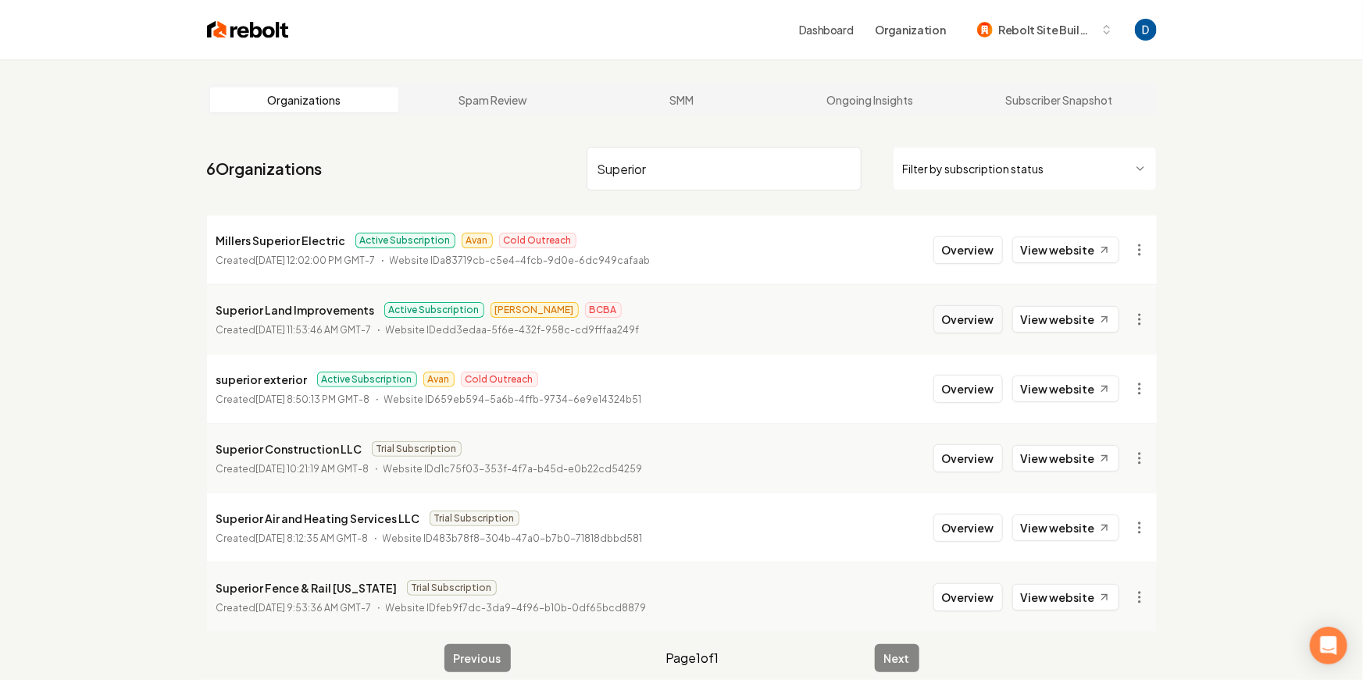
type input "Superior"
click at [990, 326] on button "Overview" at bounding box center [968, 319] width 70 height 28
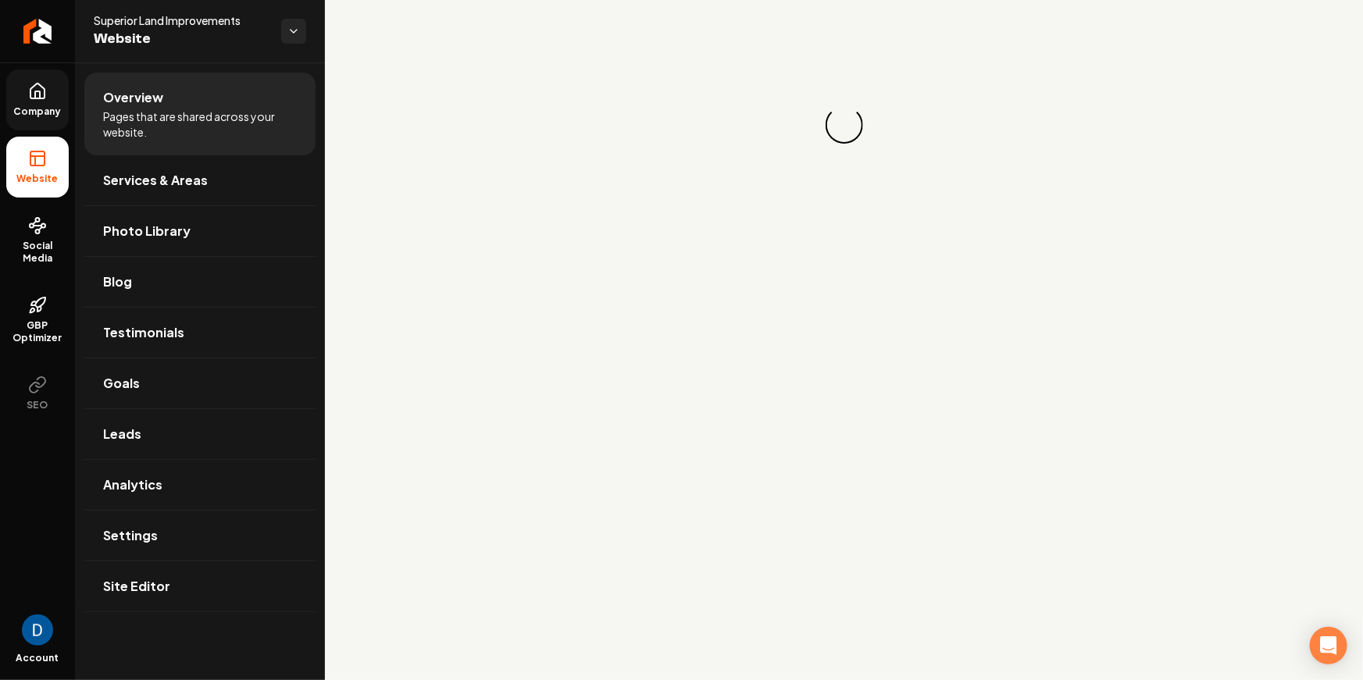
click at [41, 91] on icon at bounding box center [37, 91] width 19 height 19
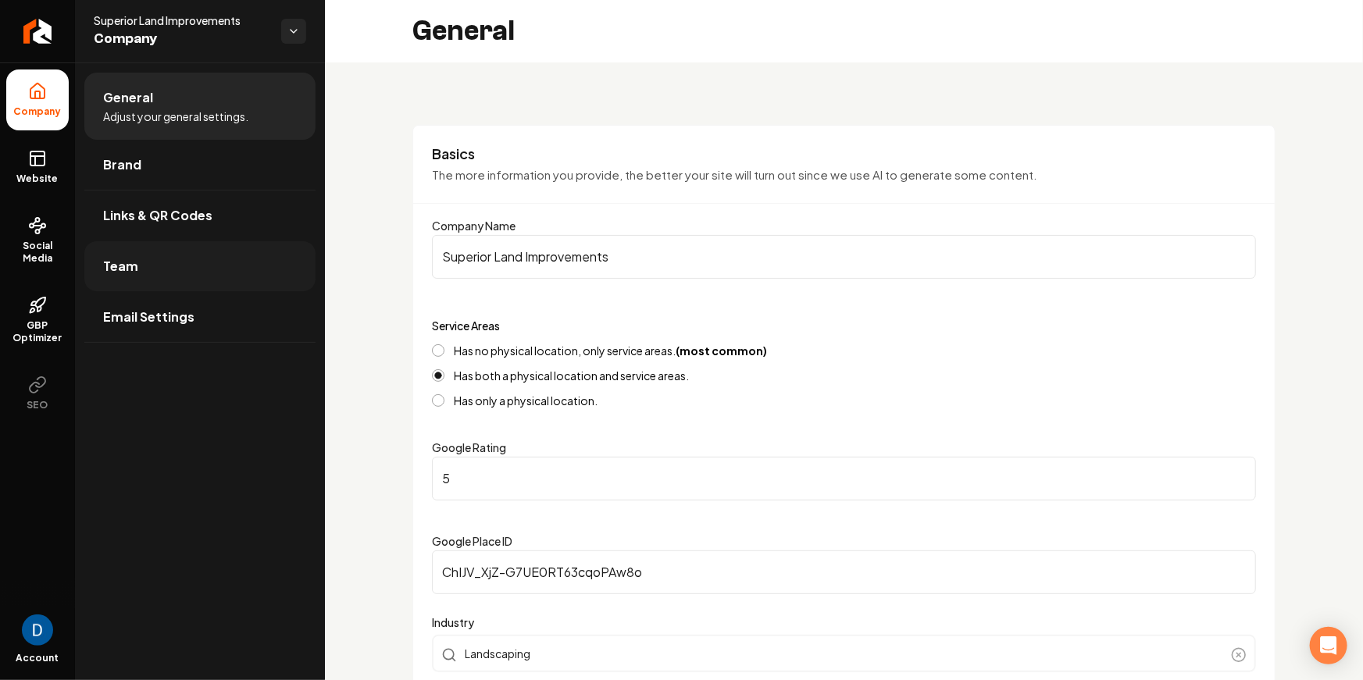
click at [149, 275] on link "Team" at bounding box center [199, 266] width 231 height 50
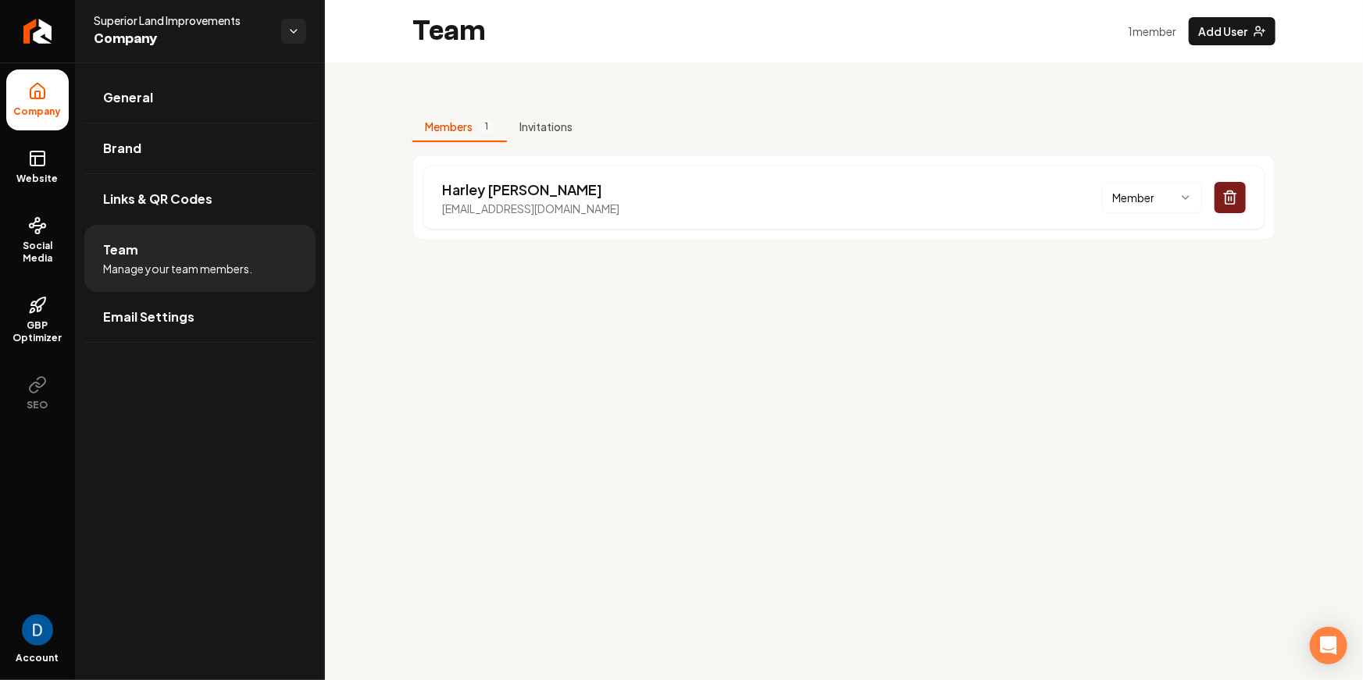
click at [1288, 29] on div "Team 1 member Add User" at bounding box center [844, 31] width 1038 height 62
click at [1260, 28] on circle "Main content area" at bounding box center [1258, 29] width 4 height 4
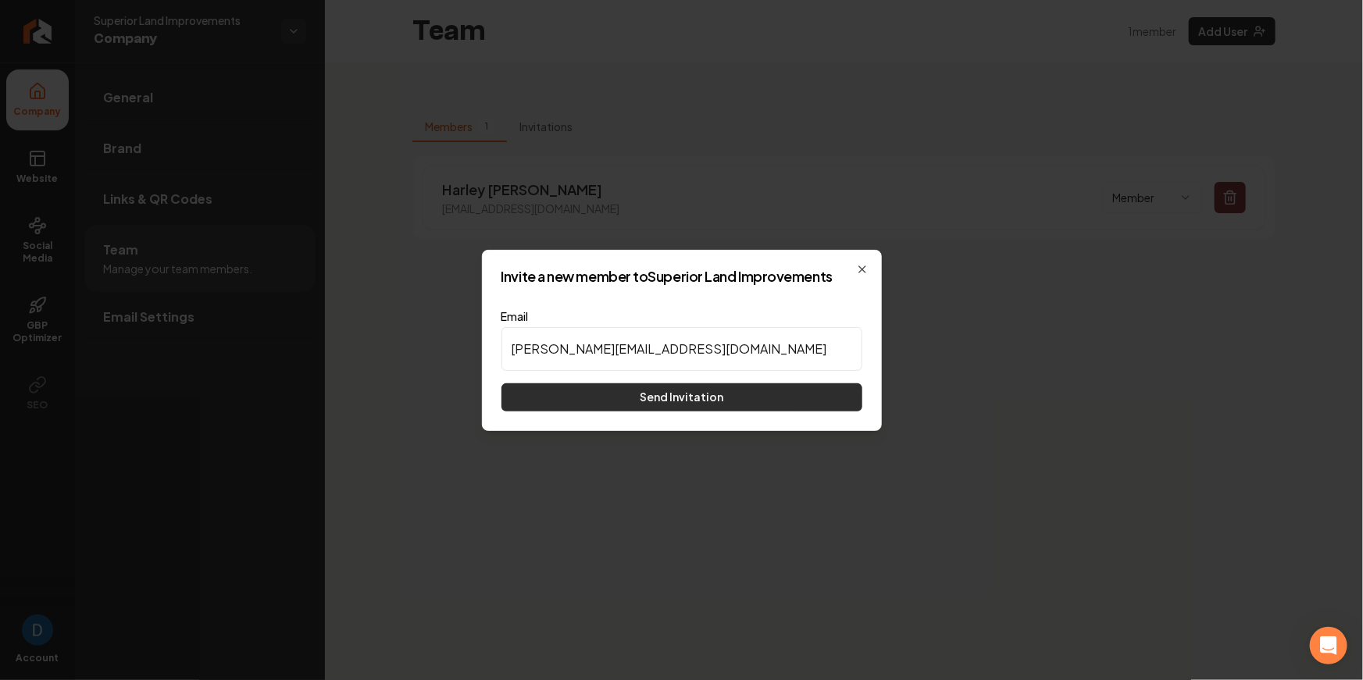
type input "[PERSON_NAME][EMAIL_ADDRESS][DOMAIN_NAME]"
click at [633, 399] on button "Send Invitation" at bounding box center [681, 398] width 361 height 28
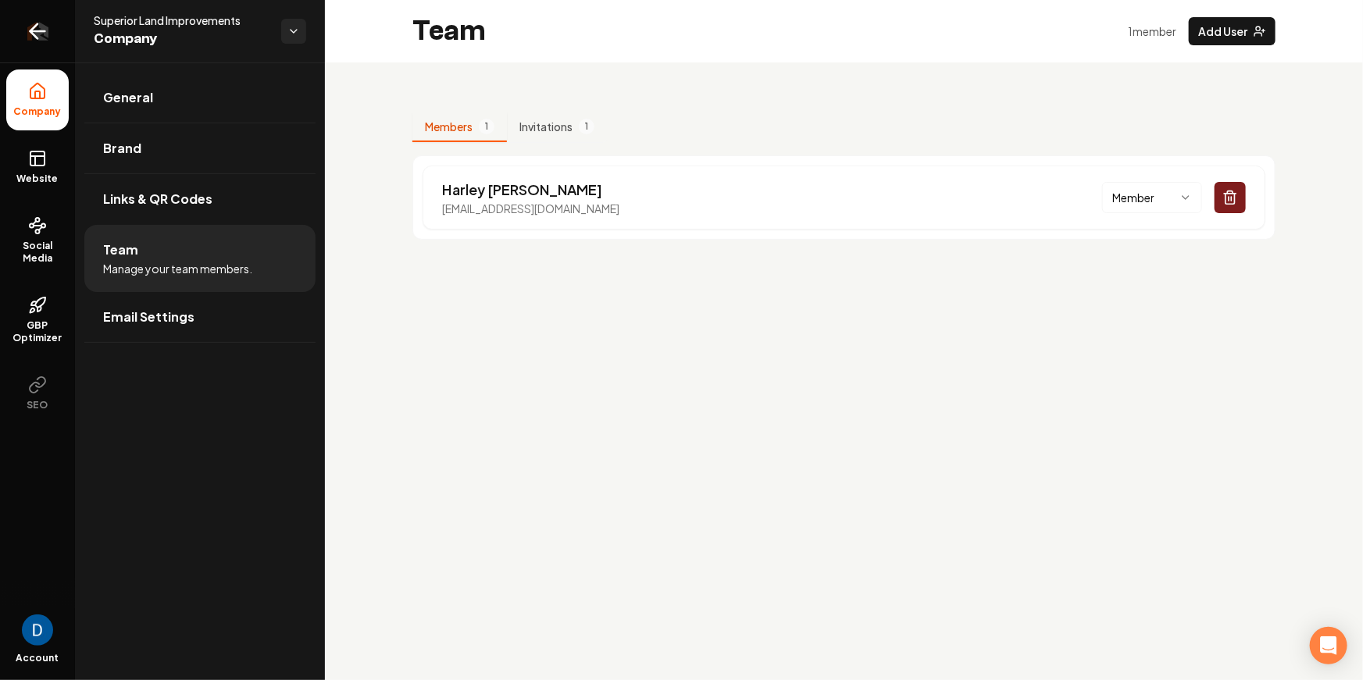
click at [38, 28] on icon "Return to dashboard" at bounding box center [37, 31] width 25 height 25
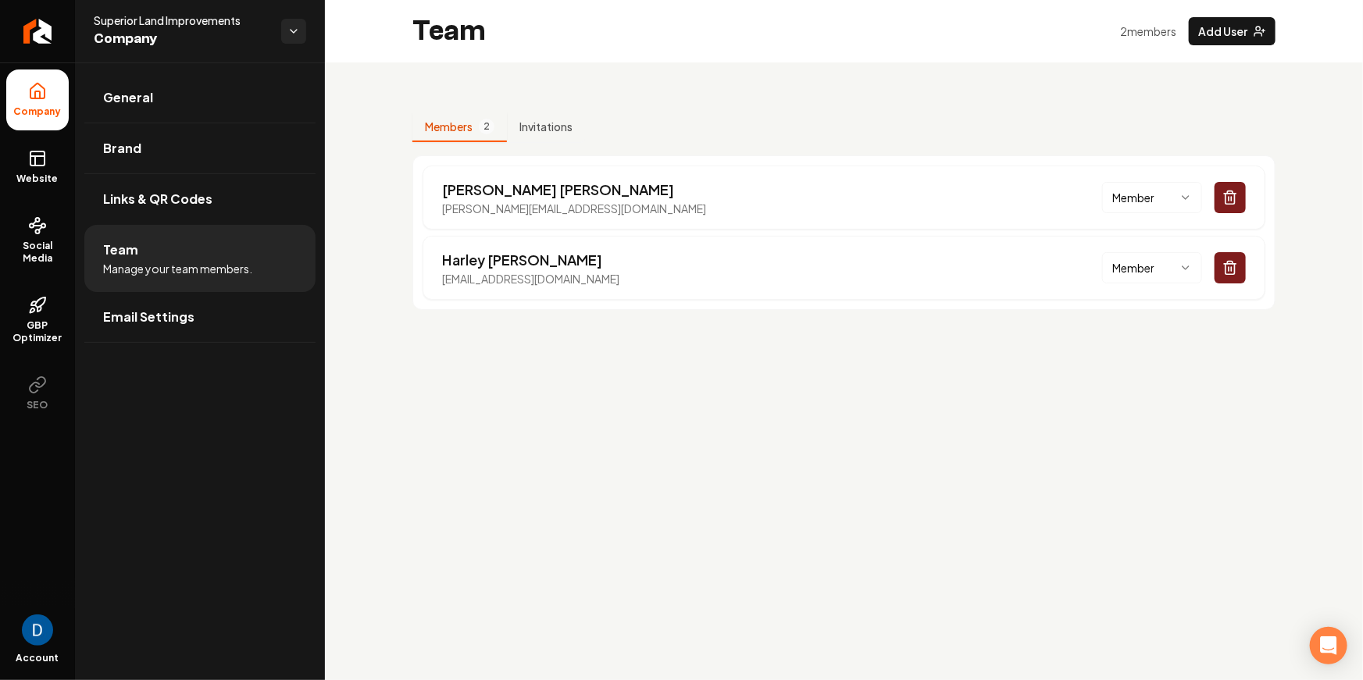
click at [1189, 20] on div "2 member s Add User" at bounding box center [1197, 31] width 155 height 28
click at [1202, 26] on button "Add User" at bounding box center [1232, 31] width 87 height 28
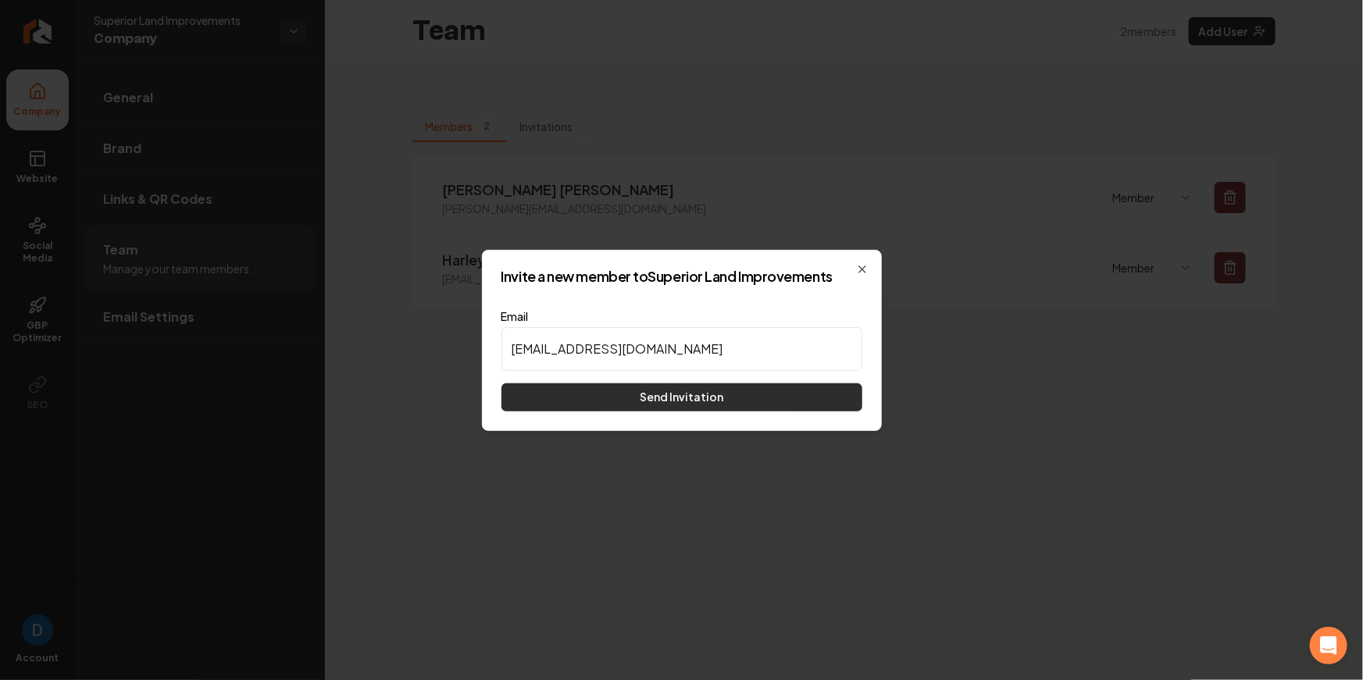
type input "[EMAIL_ADDRESS][DOMAIN_NAME]"
click at [673, 391] on button "Send Invitation" at bounding box center [681, 398] width 361 height 28
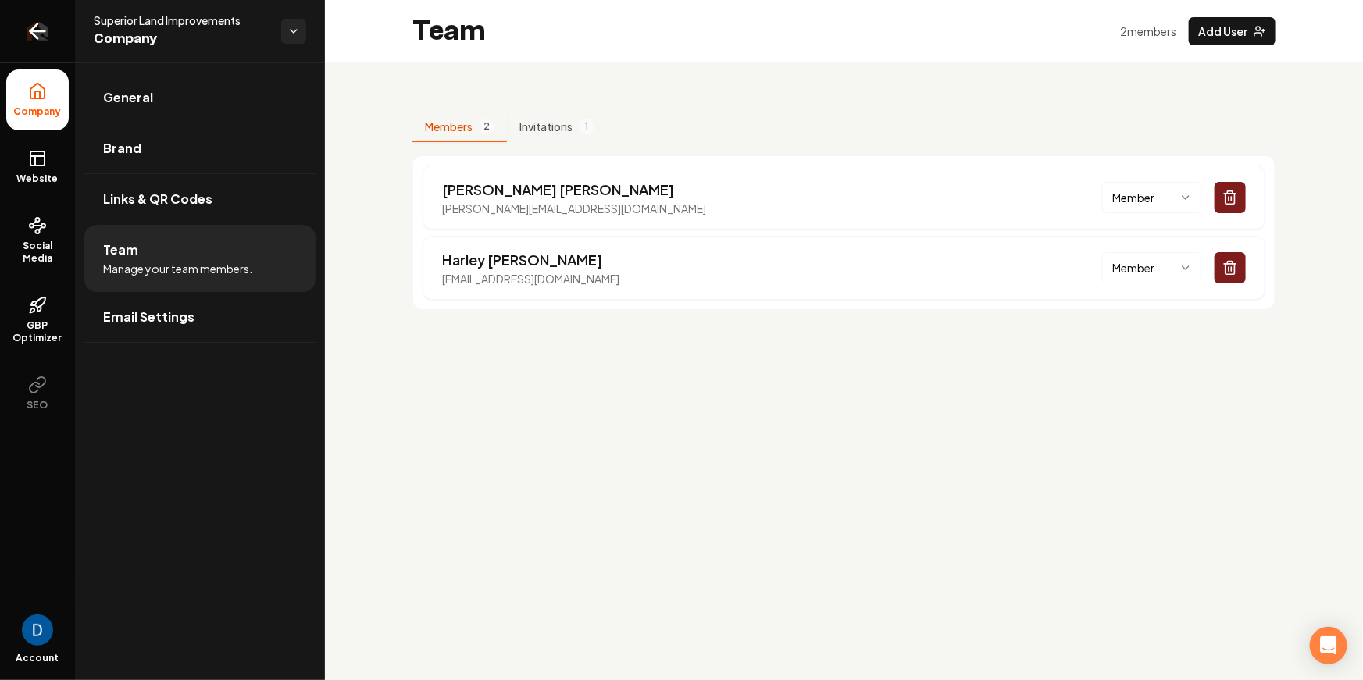
click at [50, 37] on link "Return to dashboard" at bounding box center [37, 31] width 75 height 62
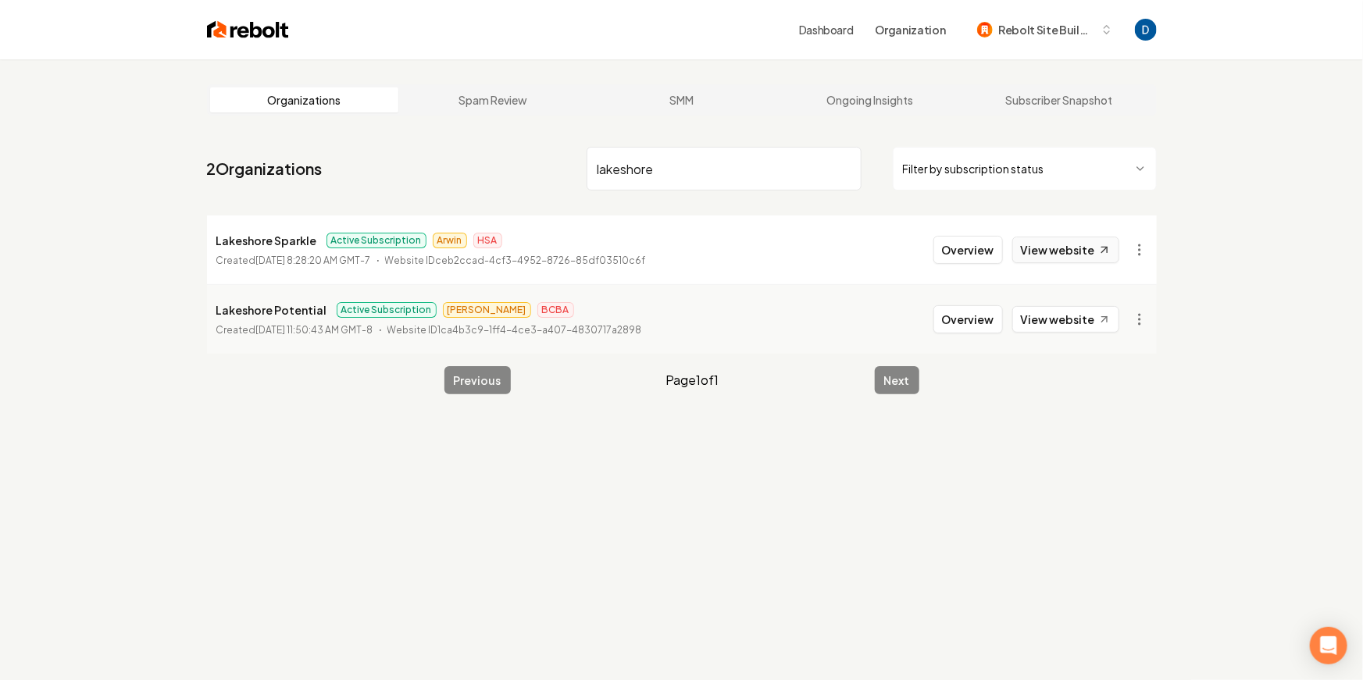
type input "lakeshore"
click at [1086, 246] on link "View website" at bounding box center [1065, 250] width 107 height 27
click at [1139, 248] on html "Dashboard Organization Rebolt Site Builder Organizations Spam Review SMM Ongoin…" at bounding box center [681, 340] width 1363 height 680
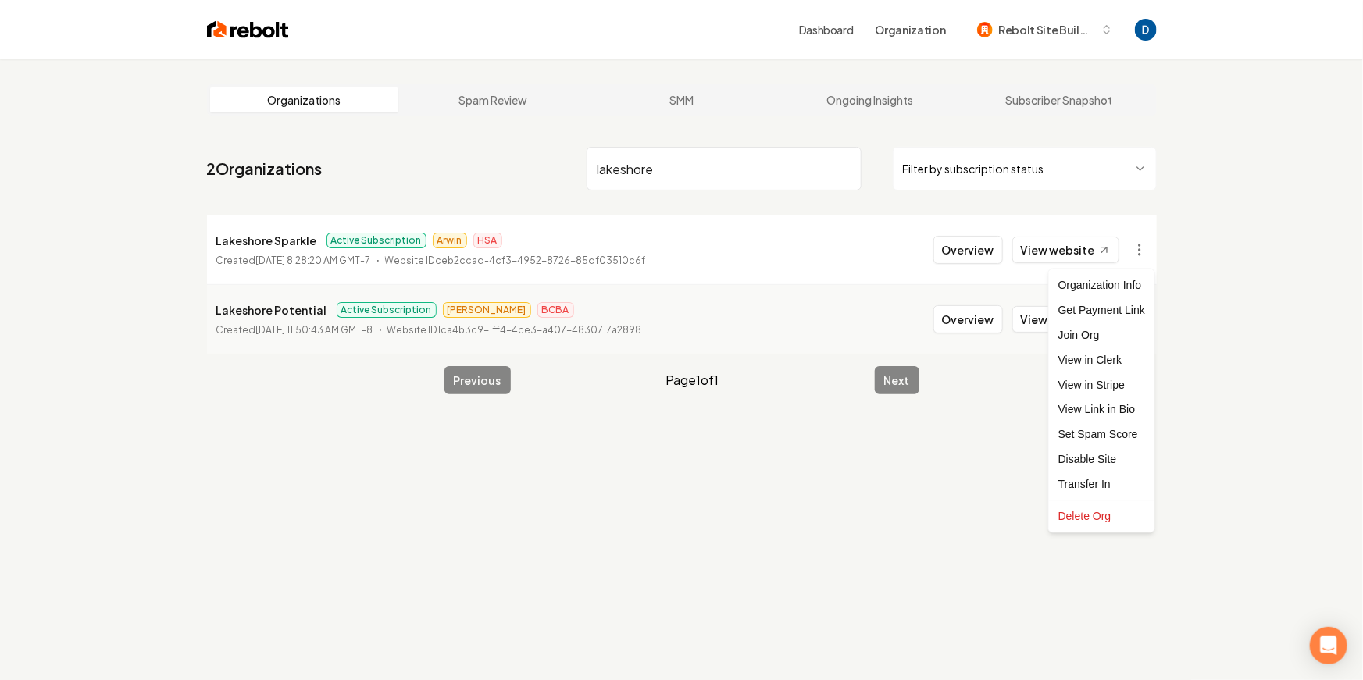
click at [1298, 205] on html "Dashboard Organization Rebolt Site Builder Organizations Spam Review SMM Ongoin…" at bounding box center [681, 340] width 1363 height 680
